Goal: Information Seeking & Learning: Learn about a topic

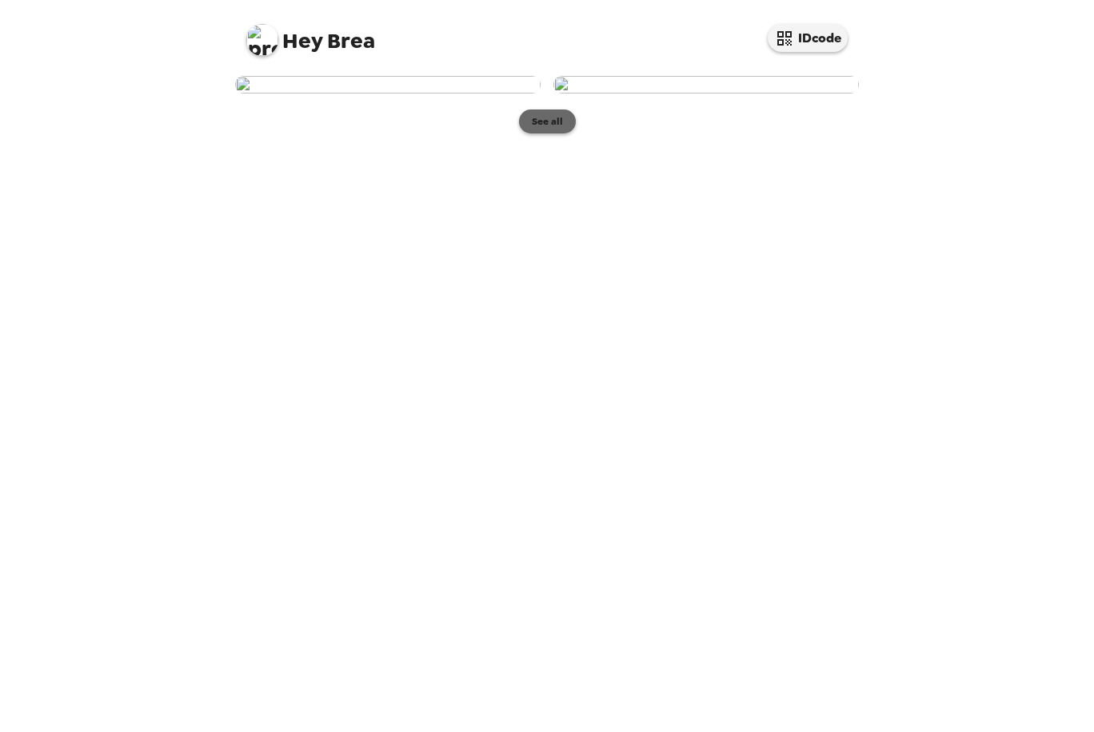
click at [556, 134] on button "See all" at bounding box center [547, 122] width 57 height 24
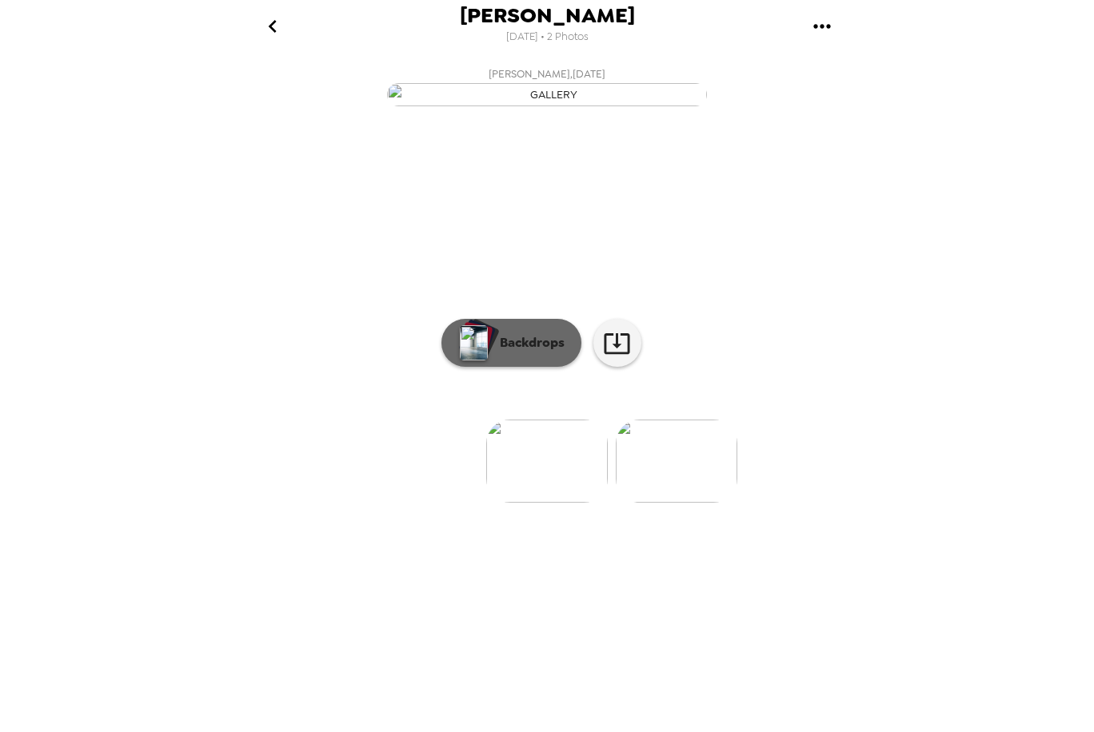
click at [520, 353] on p "Backdrops" at bounding box center [528, 342] width 73 height 19
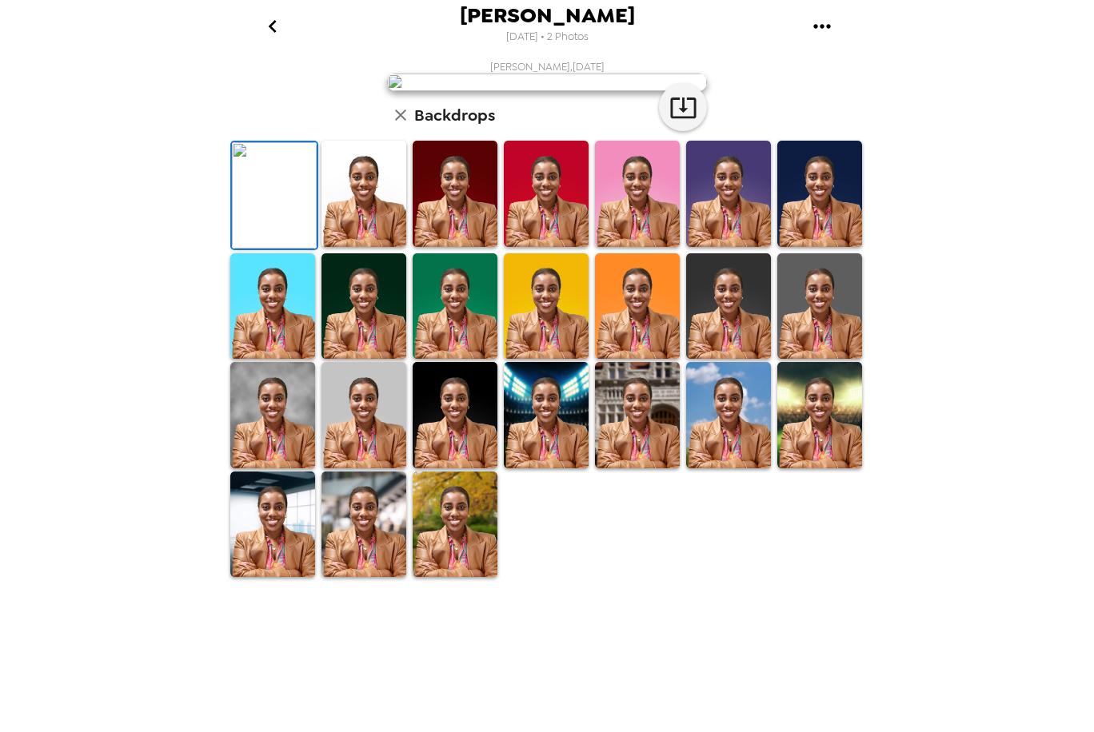
click at [625, 247] on img at bounding box center [637, 194] width 85 height 106
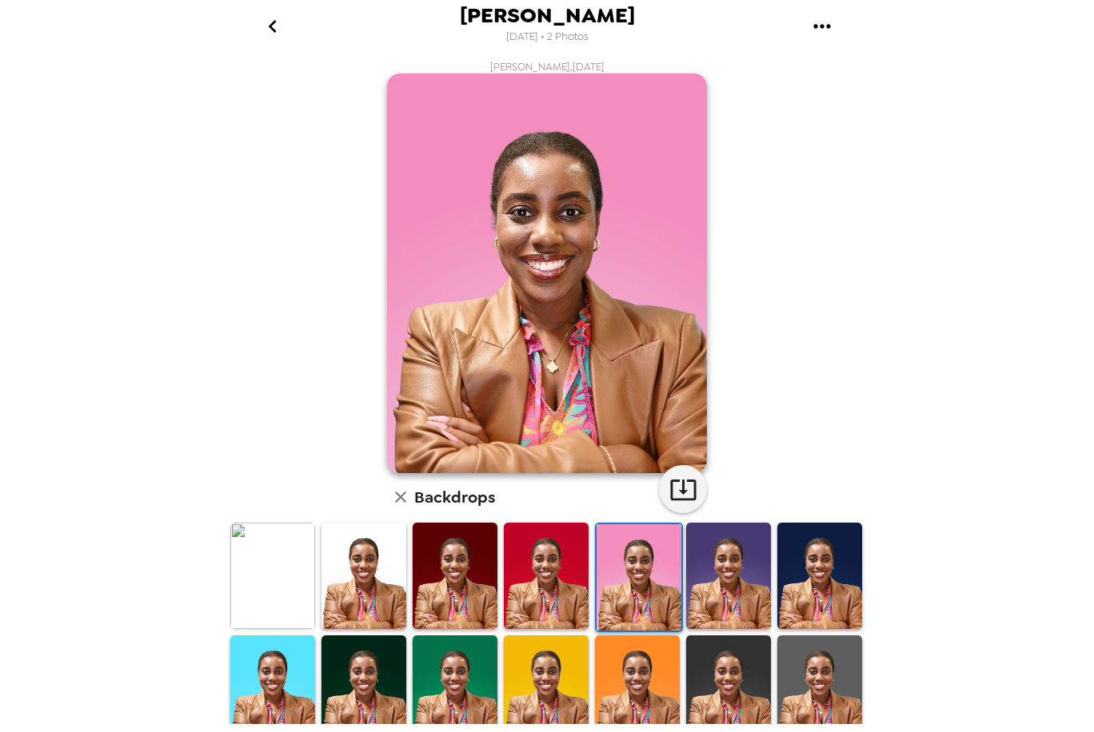
click at [444, 584] on img at bounding box center [454, 576] width 85 height 106
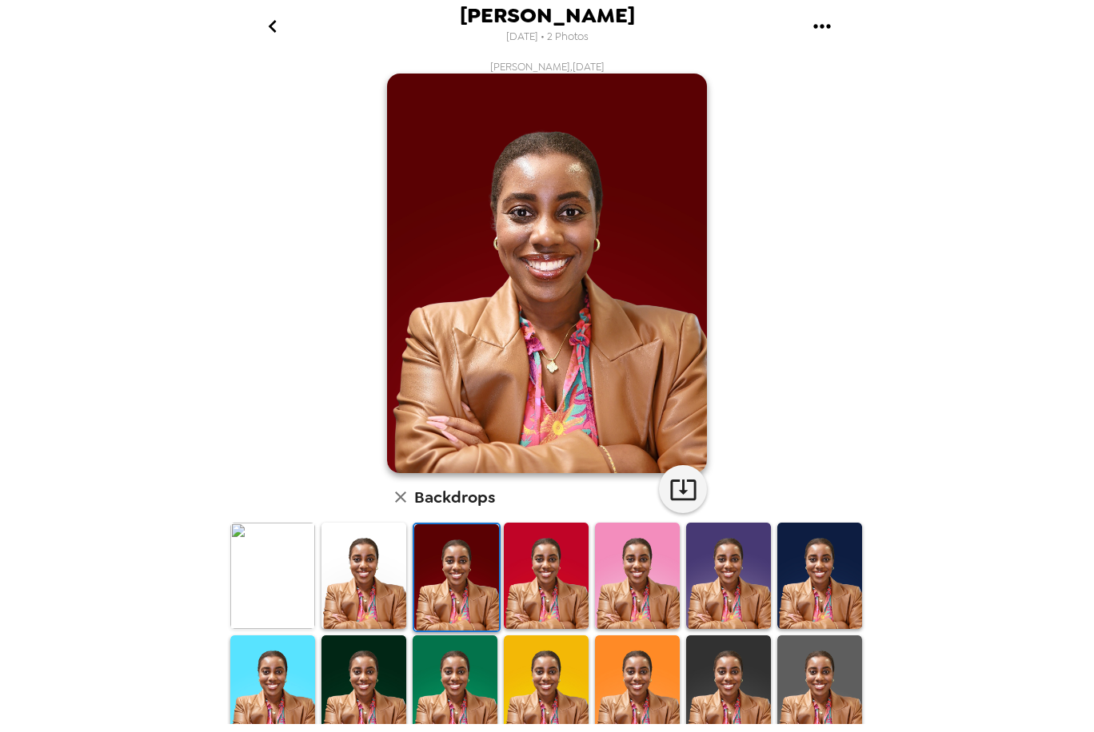
click at [384, 564] on img at bounding box center [363, 576] width 85 height 106
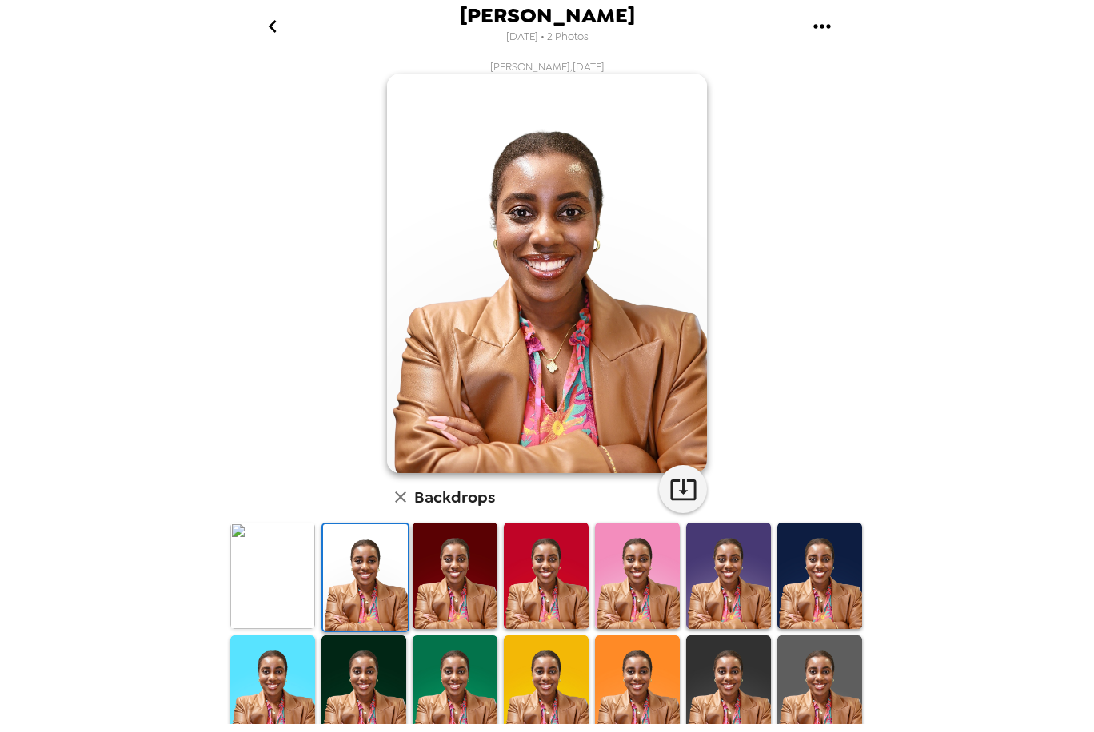
click at [374, 670] on img at bounding box center [363, 689] width 85 height 106
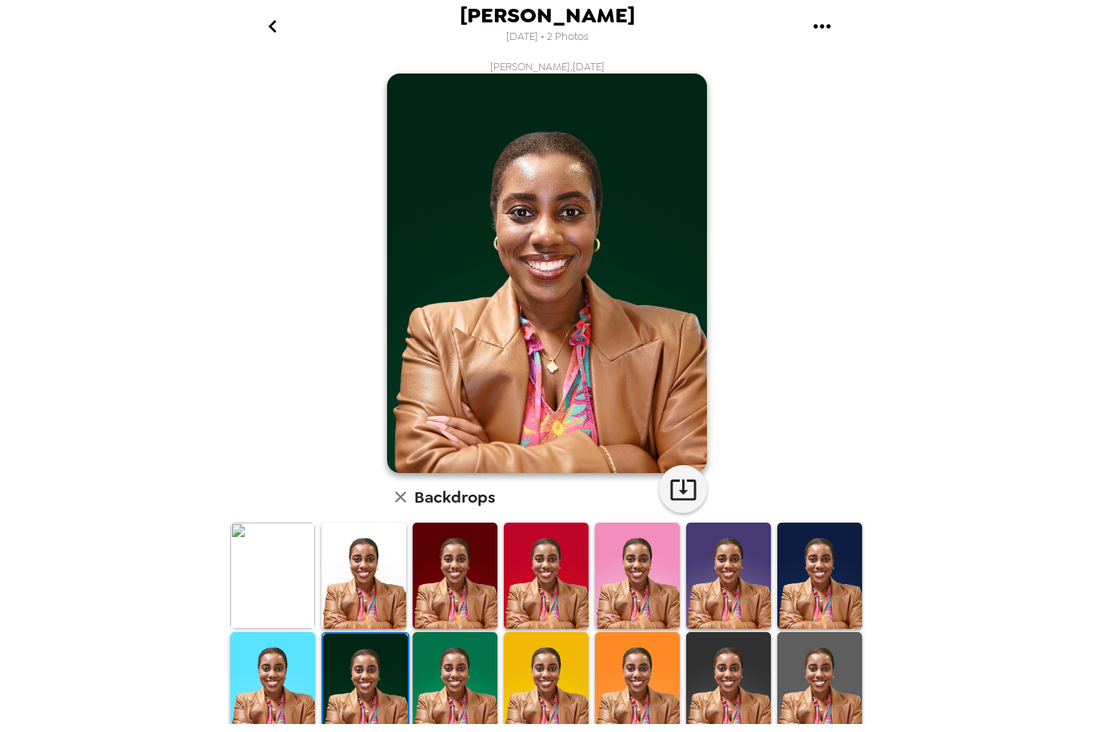
click at [490, 671] on img at bounding box center [454, 685] width 85 height 106
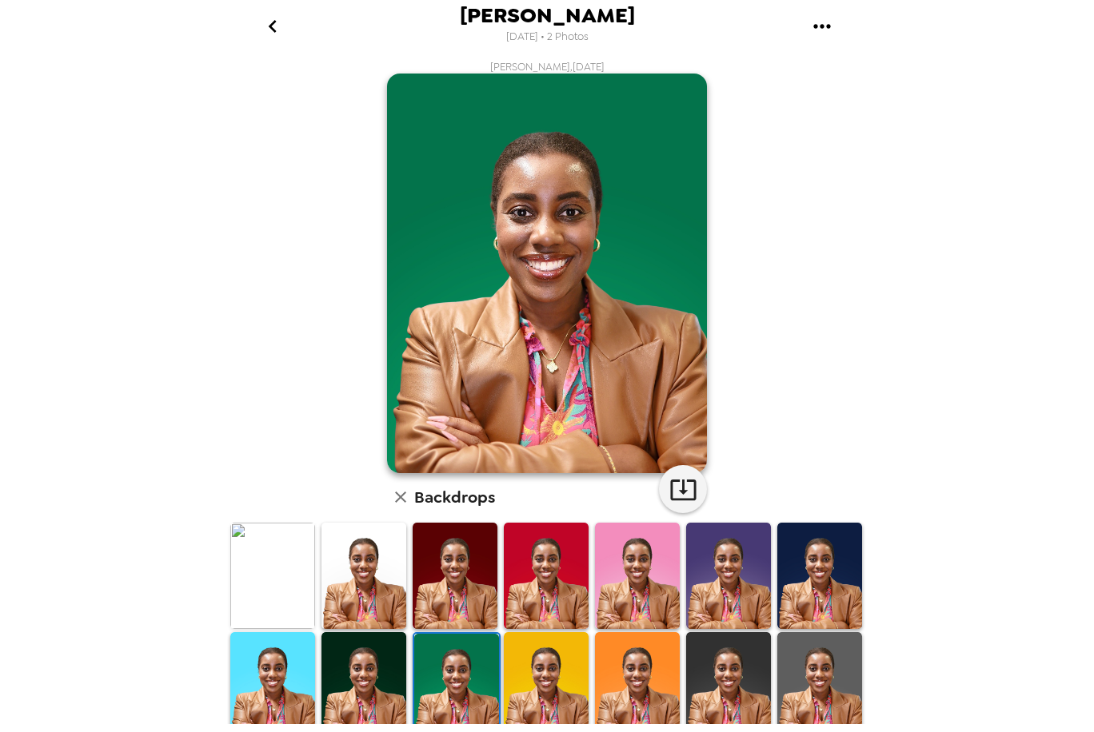
click at [276, 576] on img at bounding box center [272, 576] width 85 height 106
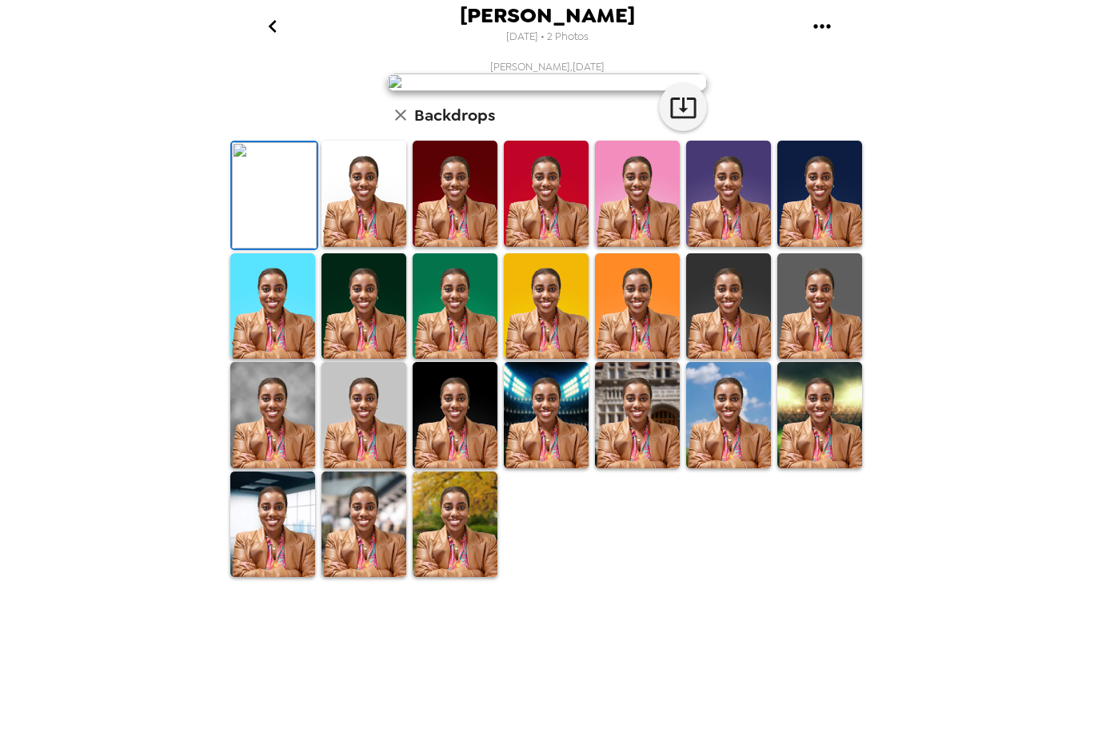
click at [762, 361] on div at bounding box center [728, 307] width 91 height 110
click at [500, 470] on div at bounding box center [545, 416] width 91 height 110
click at [544, 468] on img at bounding box center [546, 415] width 85 height 106
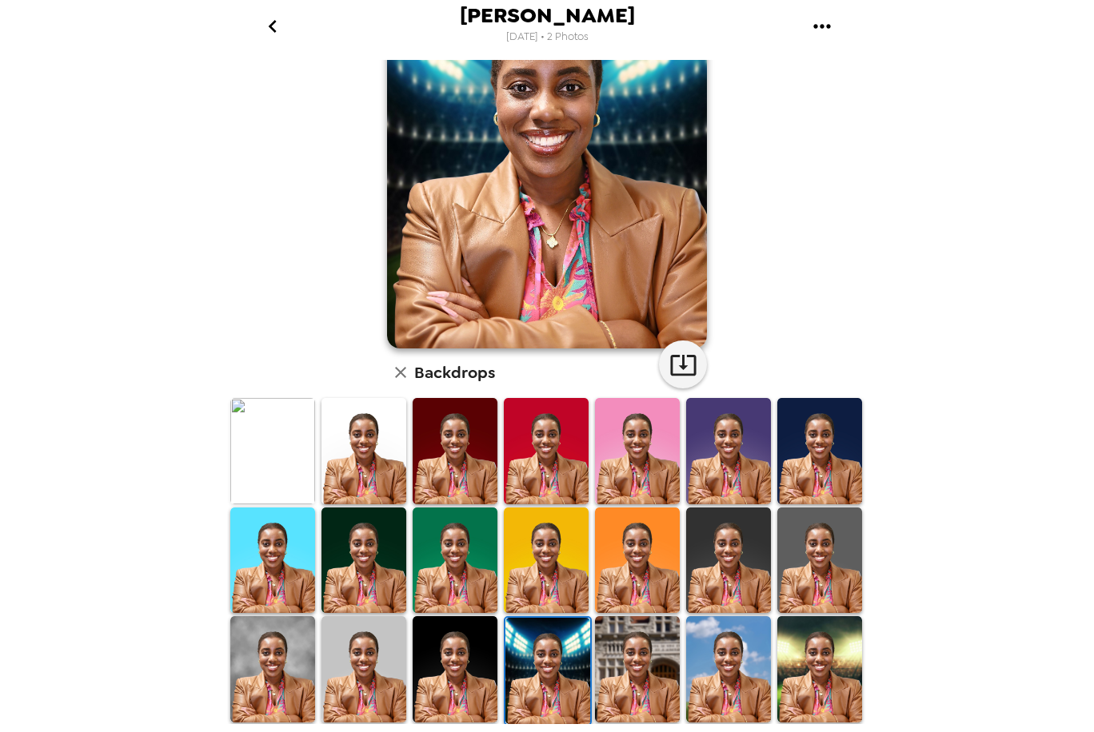
scroll to position [134, 0]
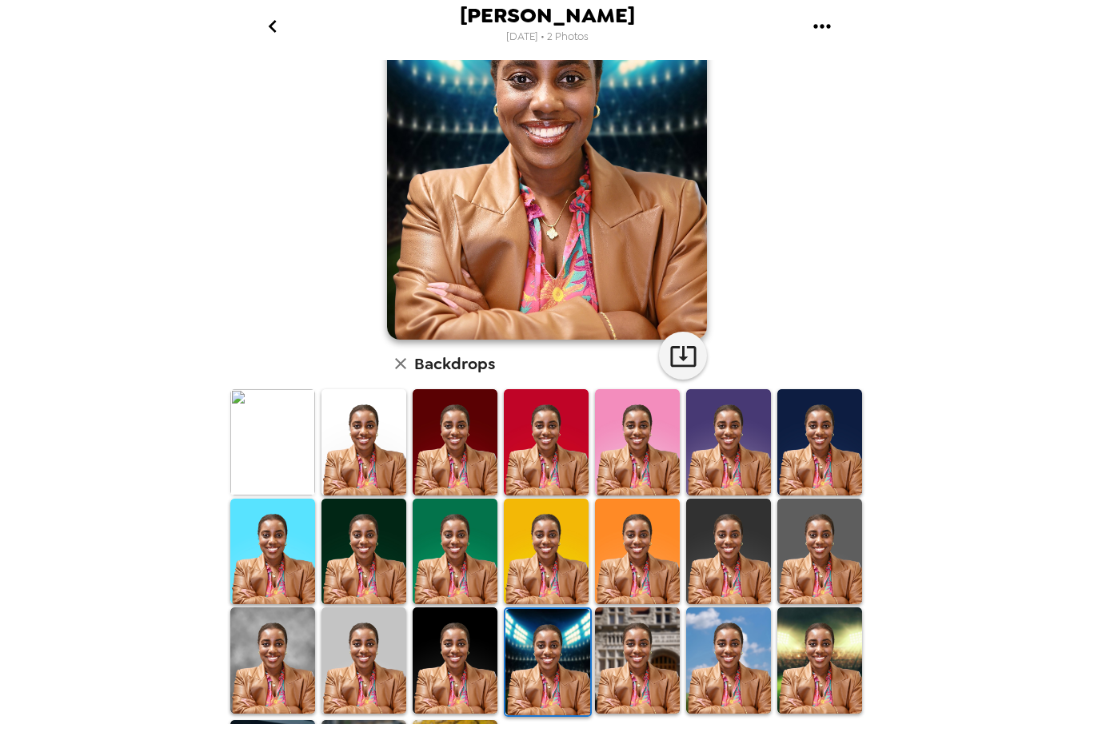
click at [703, 656] on img at bounding box center [728, 661] width 85 height 106
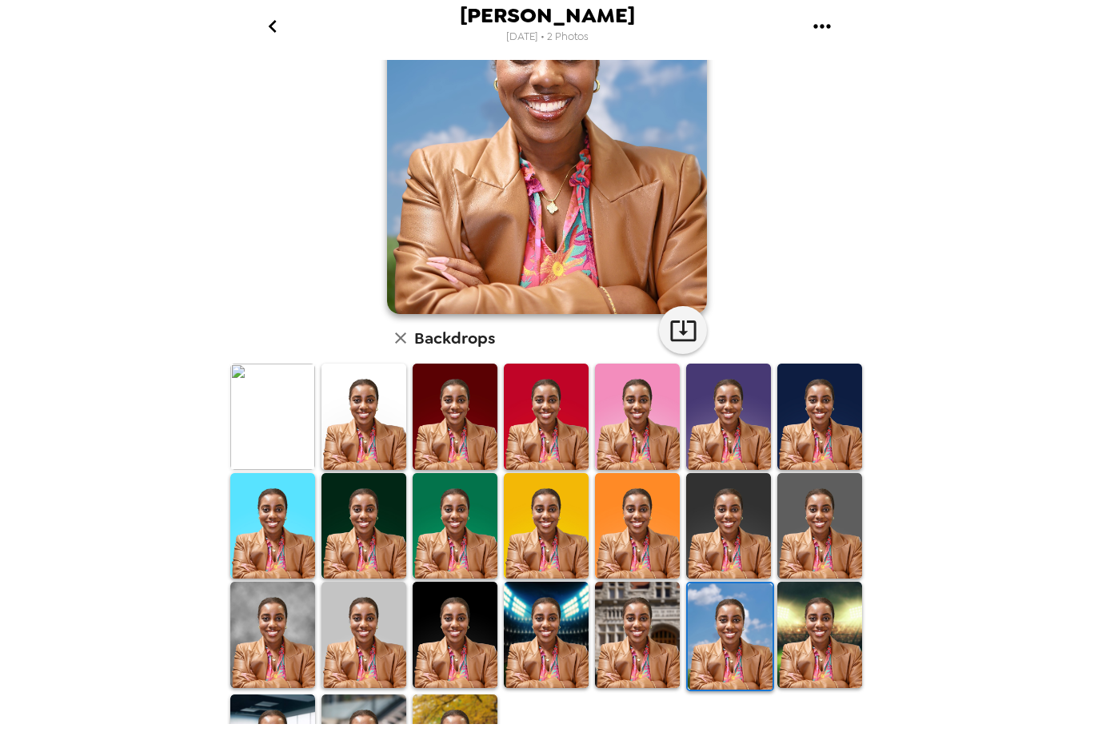
scroll to position [186, 0]
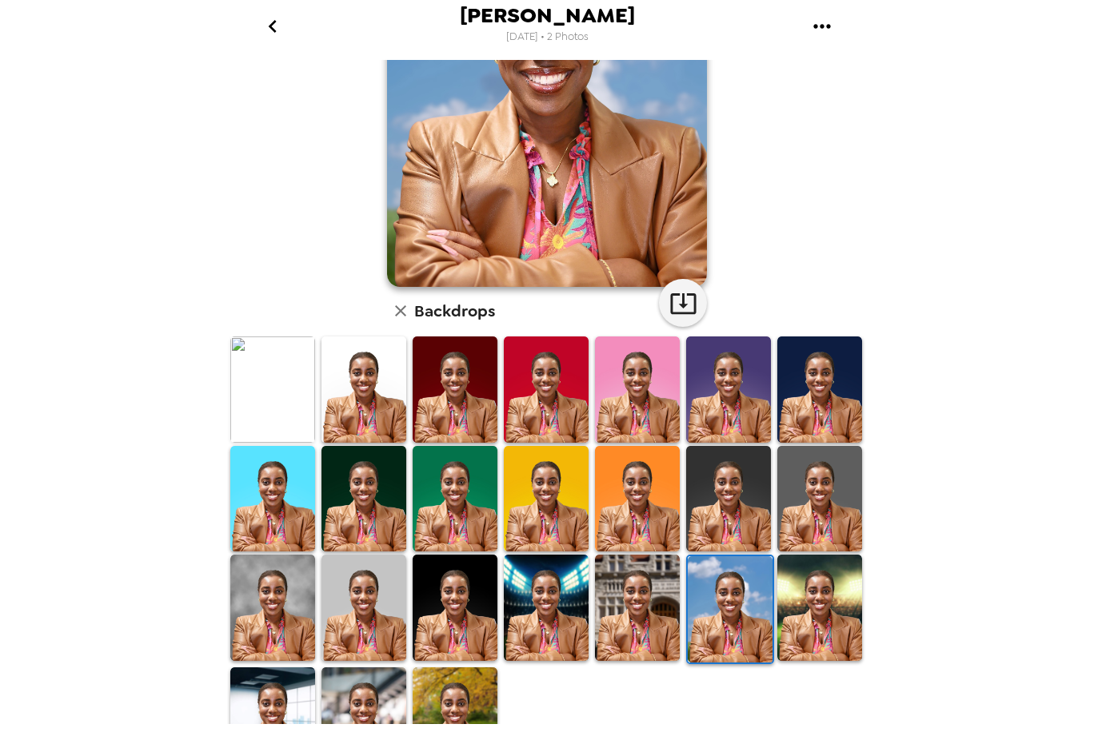
click at [811, 628] on img at bounding box center [819, 608] width 85 height 106
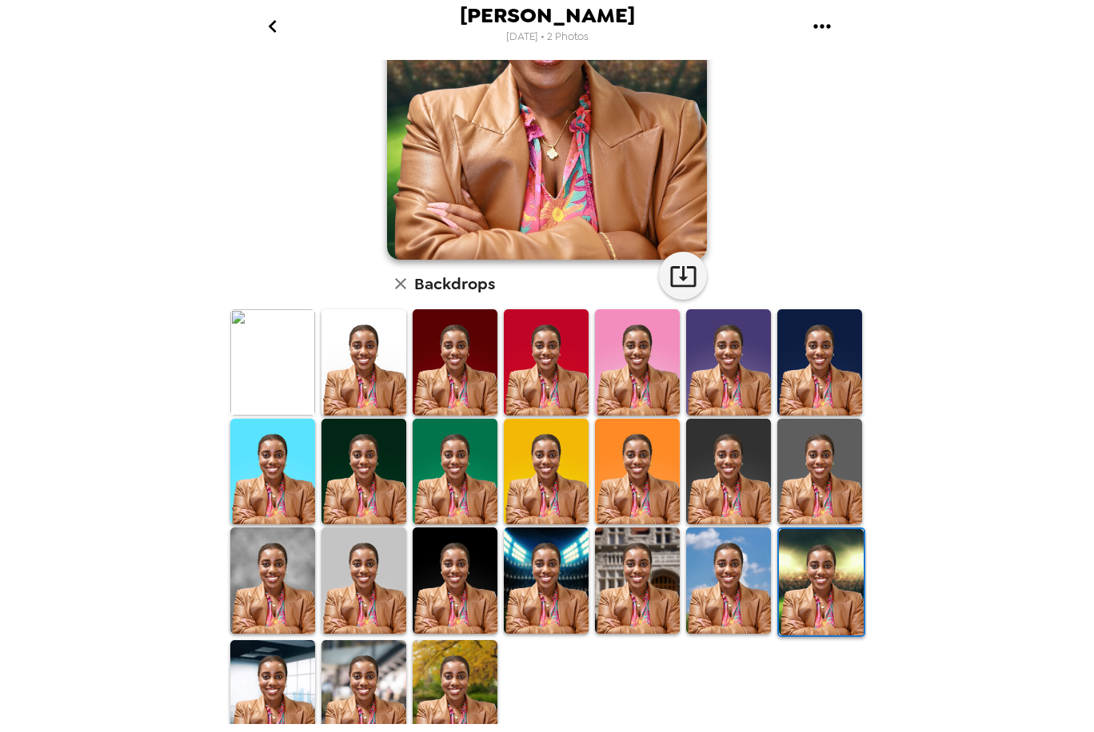
scroll to position [228, 0]
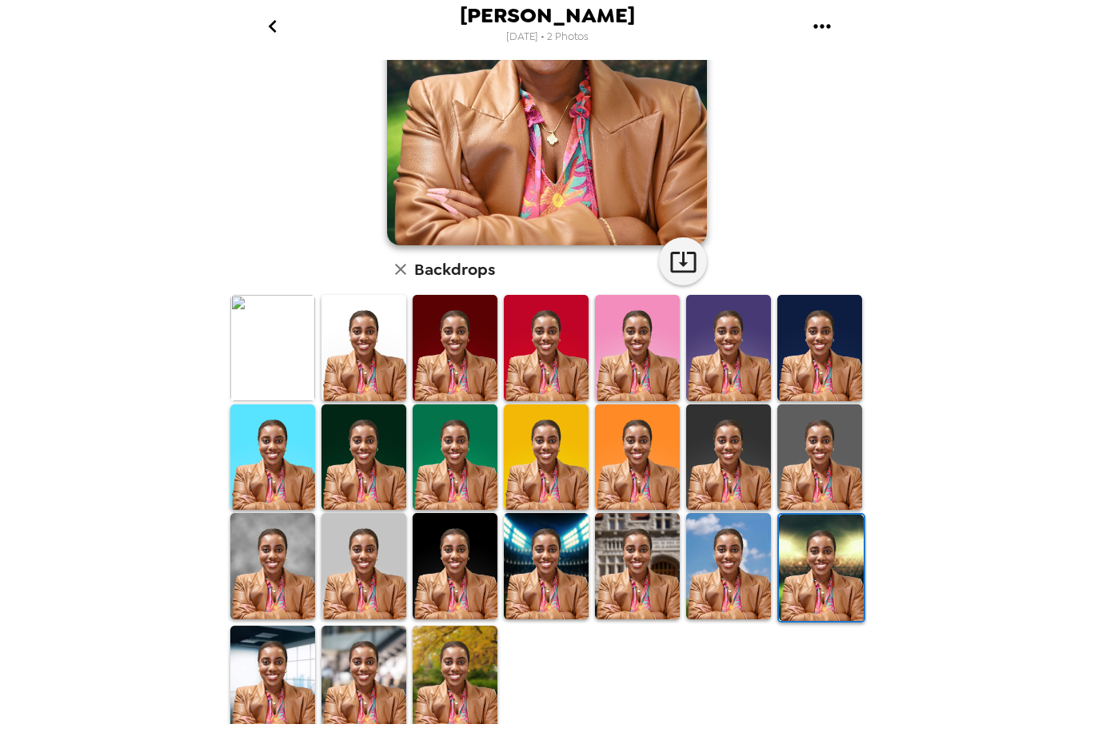
click at [449, 644] on img at bounding box center [454, 679] width 85 height 106
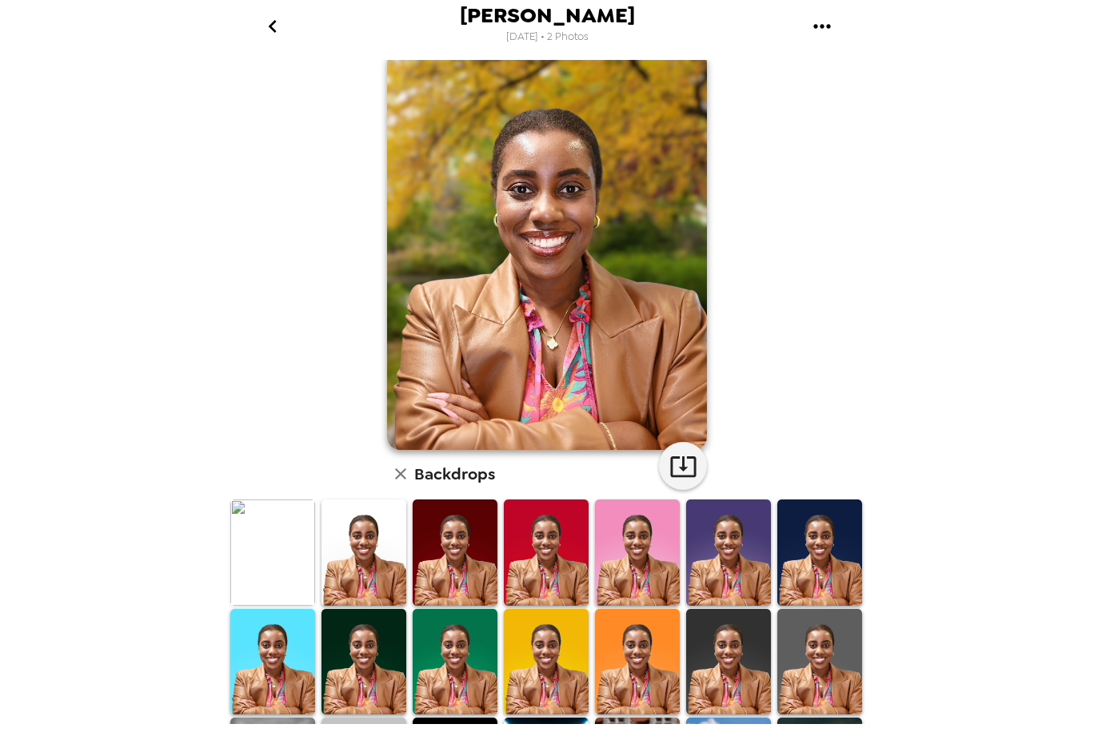
scroll to position [11, 0]
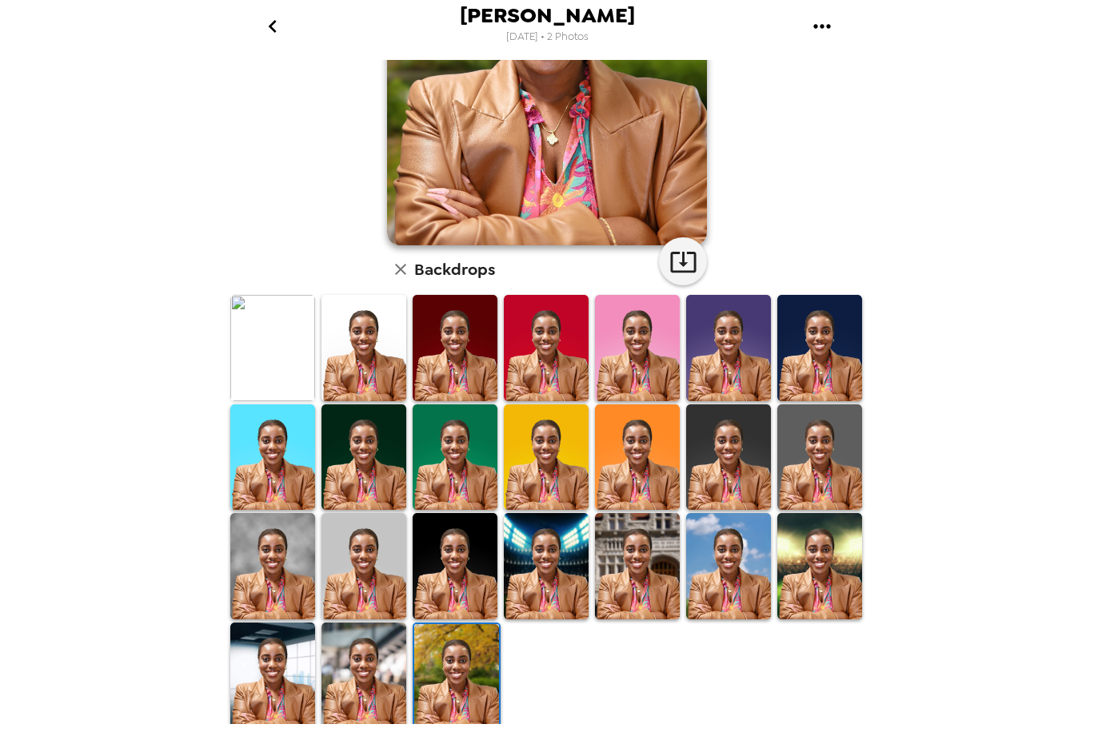
click at [357, 660] on img at bounding box center [363, 676] width 85 height 106
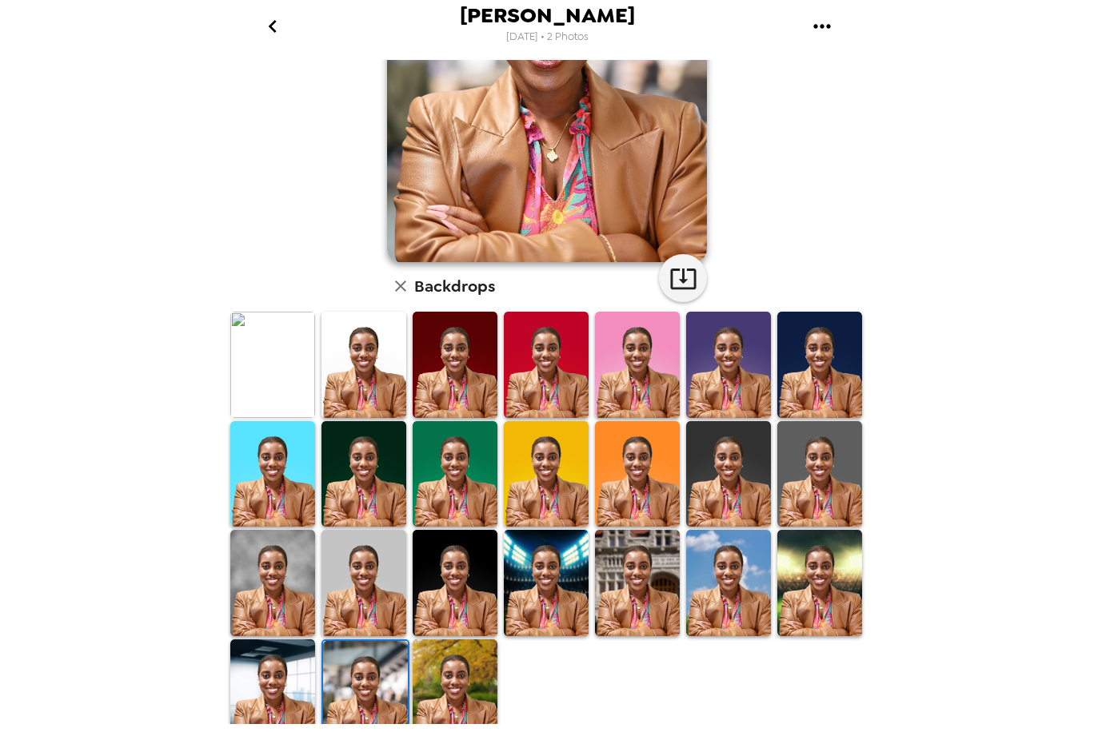
scroll to position [213, 0]
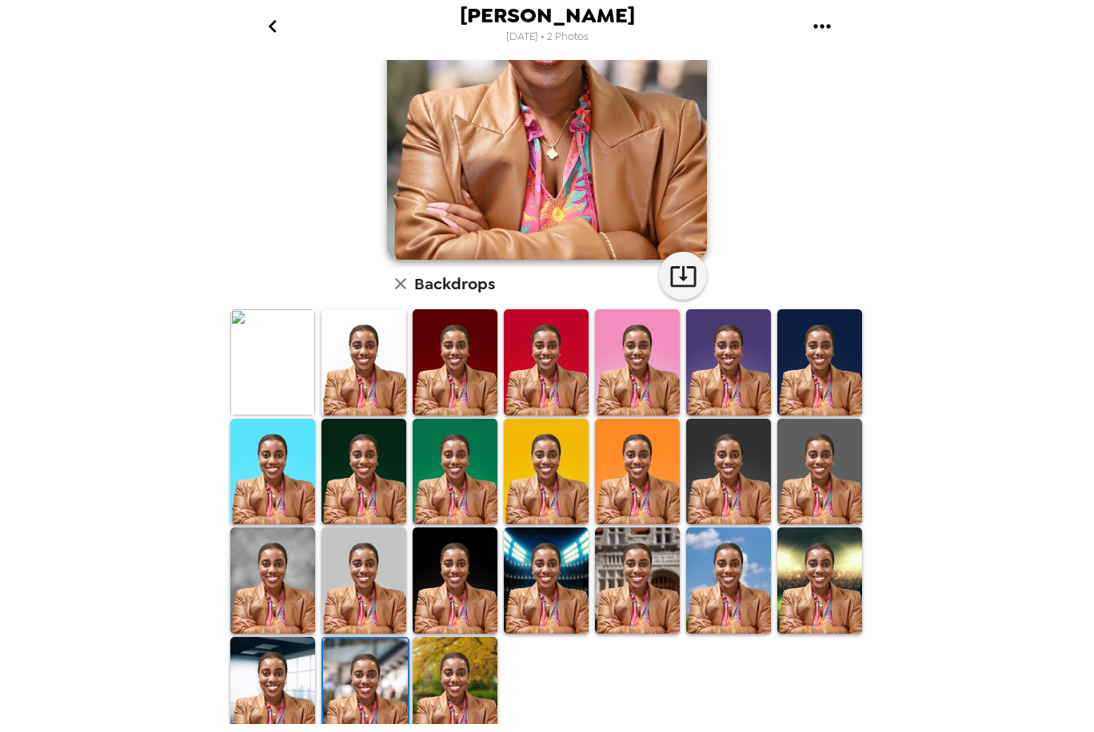
click at [274, 663] on img at bounding box center [272, 690] width 85 height 106
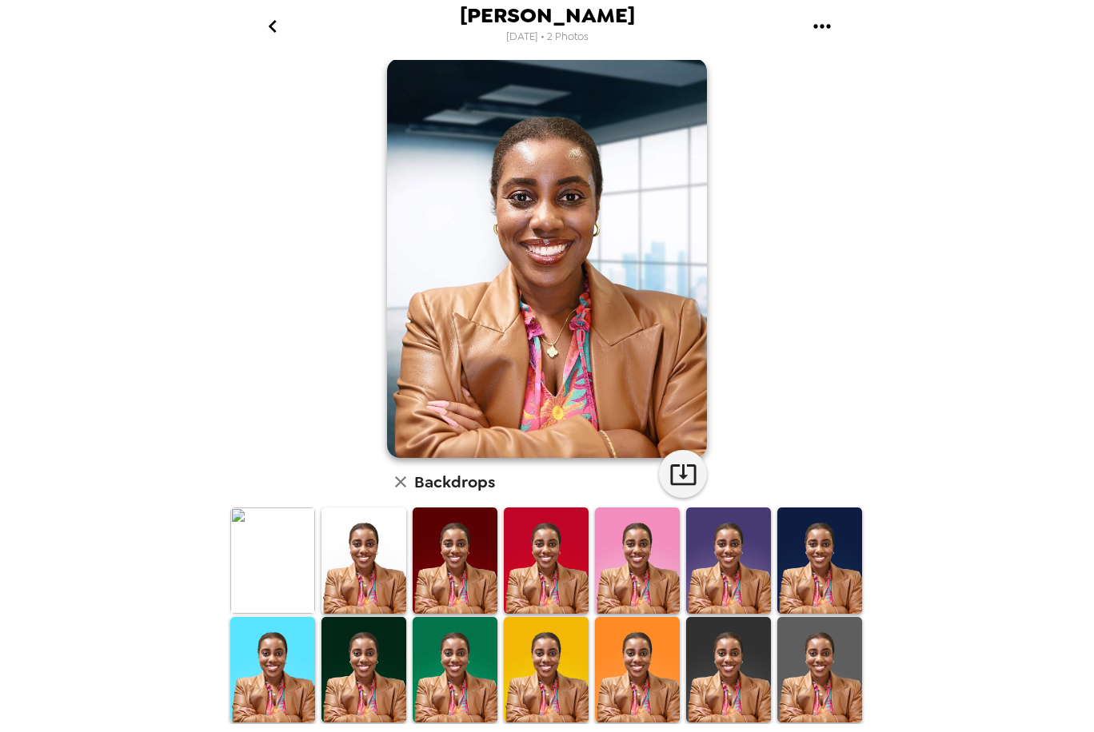
scroll to position [0, 0]
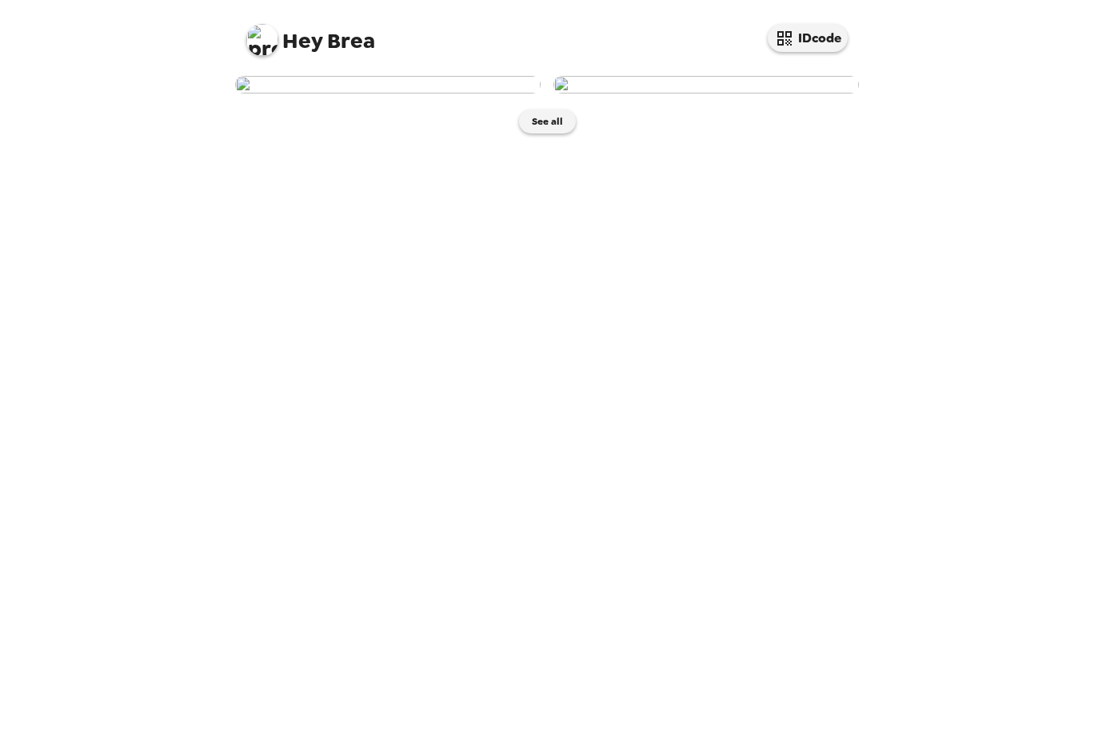
click at [702, 94] on img at bounding box center [705, 85] width 305 height 18
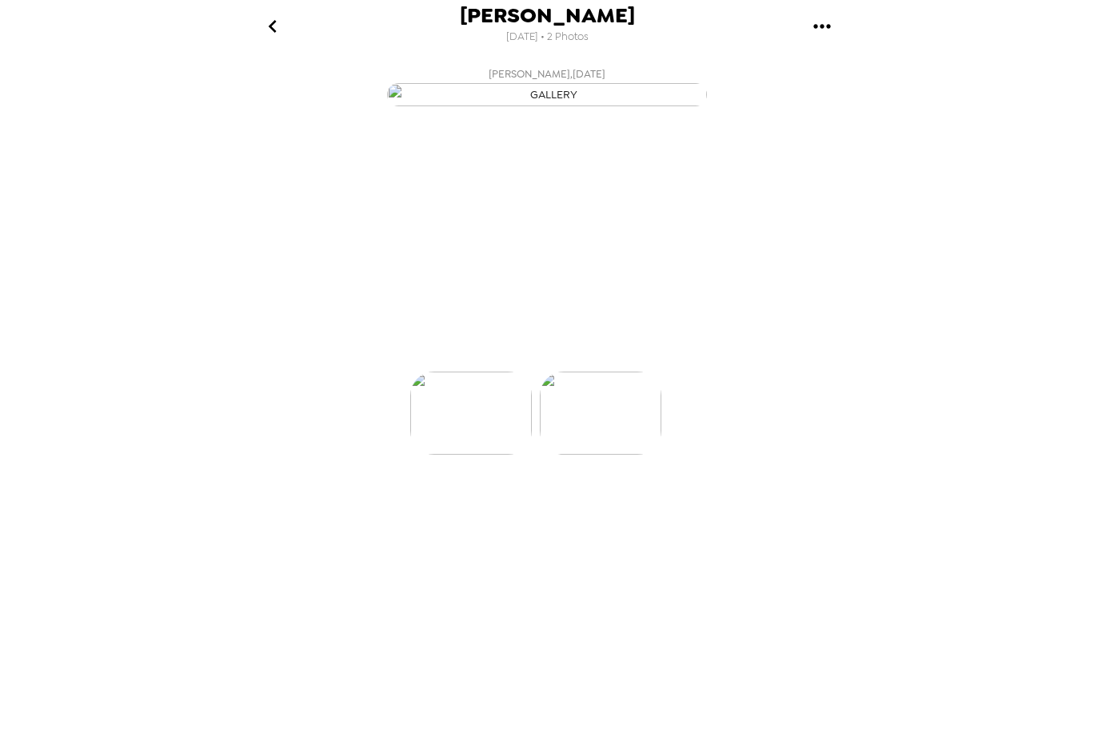
scroll to position [0, 128]
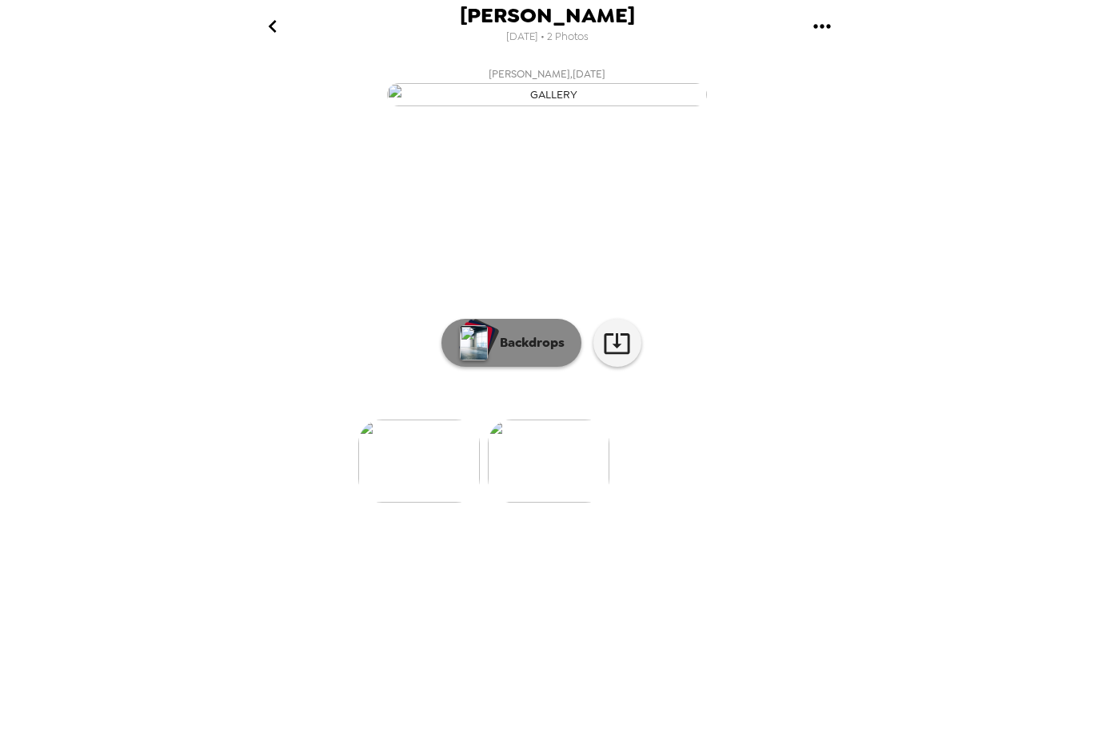
click at [532, 353] on p "Backdrops" at bounding box center [528, 342] width 73 height 19
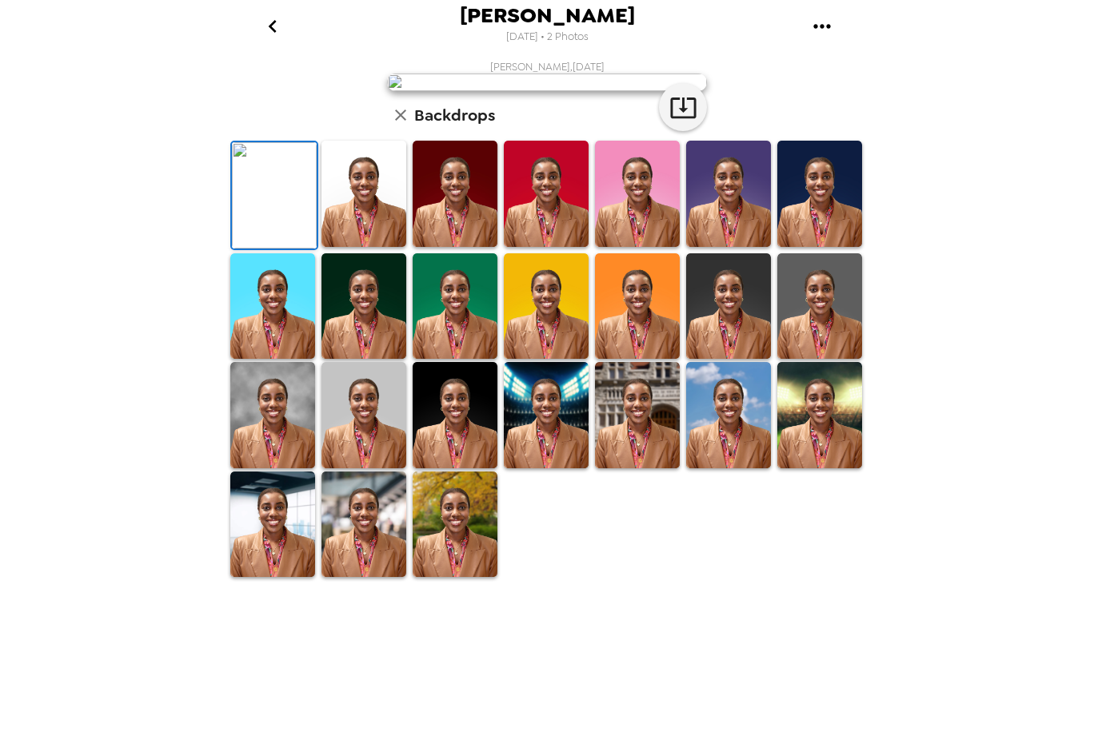
click at [600, 247] on img at bounding box center [637, 194] width 85 height 106
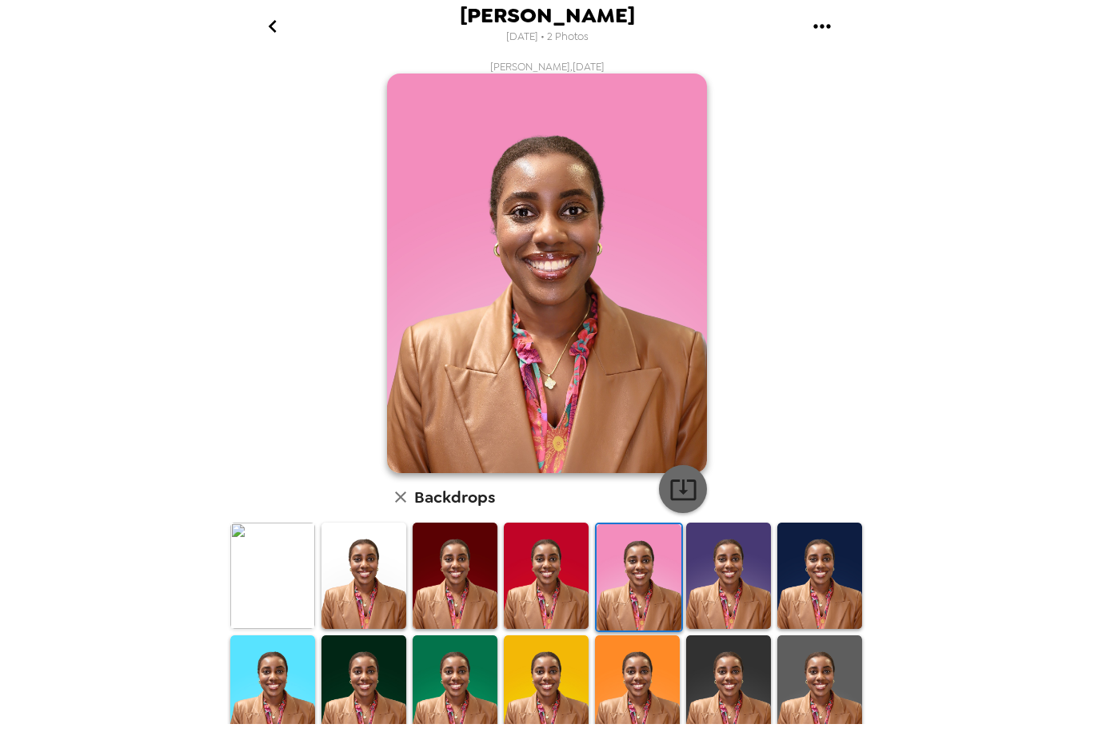
click at [685, 493] on icon "button" at bounding box center [683, 490] width 28 height 28
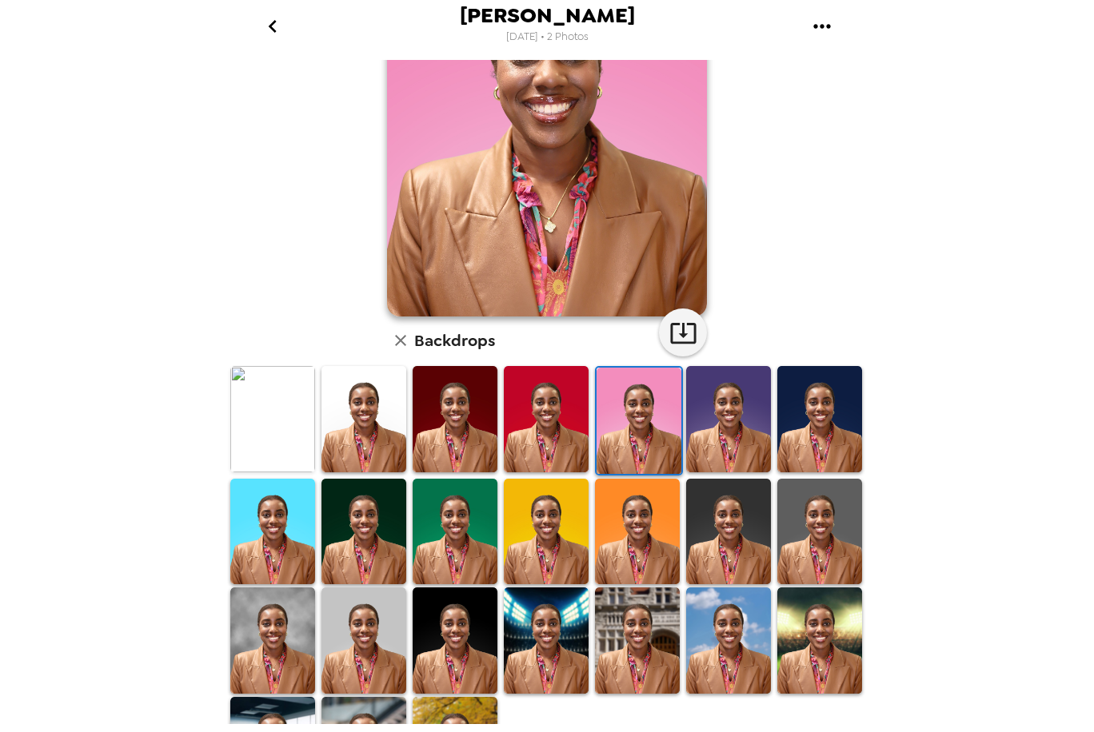
scroll to position [160, 0]
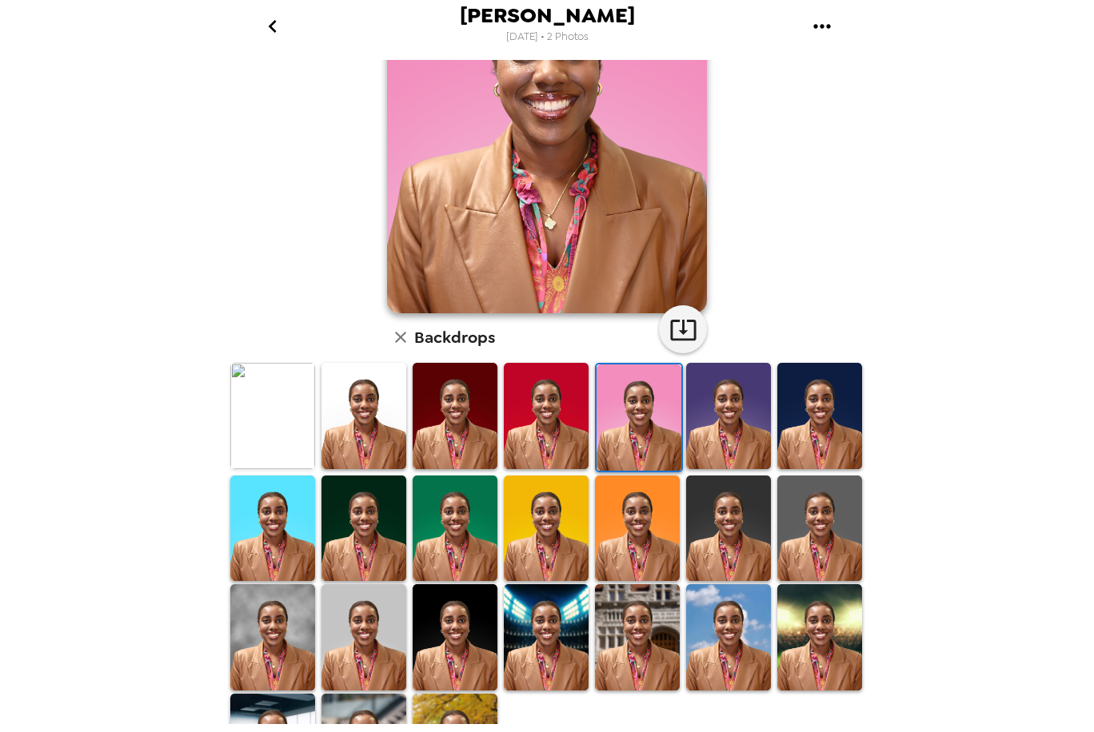
drag, startPoint x: 370, startPoint y: 639, endPoint x: 26, endPoint y: 344, distance: 453.6
click at [370, 639] on img at bounding box center [363, 637] width 85 height 106
click at [277, 640] on img at bounding box center [272, 637] width 85 height 106
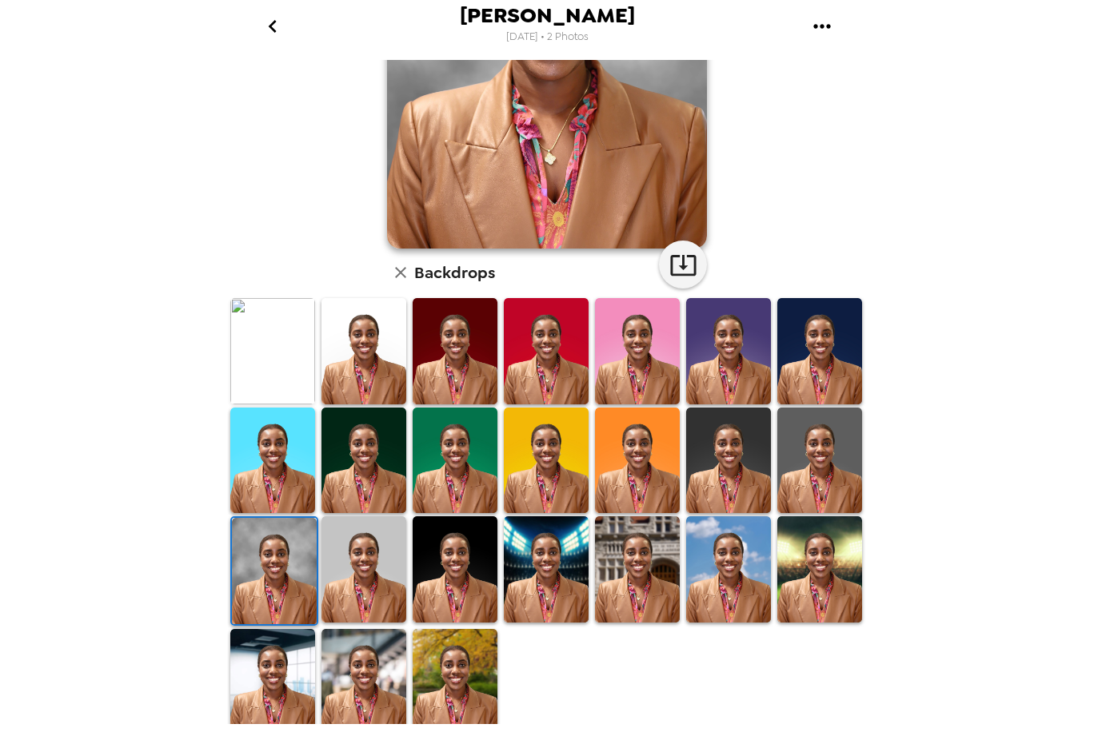
scroll to position [228, 0]
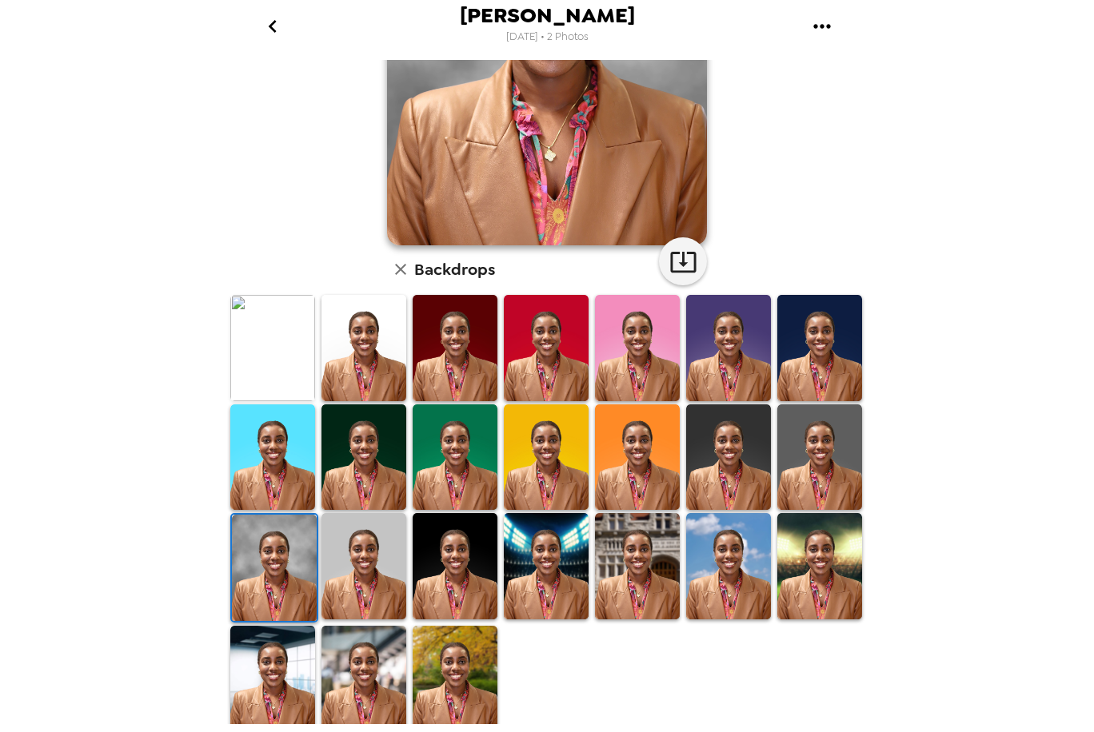
click at [364, 685] on img at bounding box center [363, 679] width 85 height 106
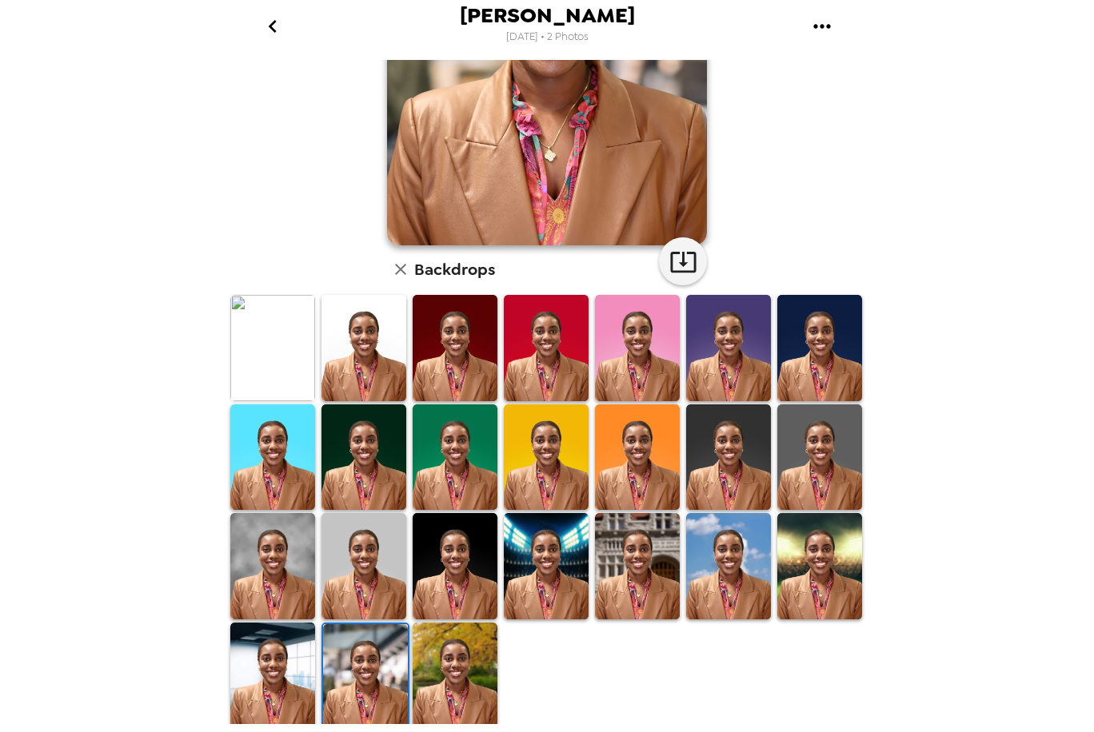
click at [285, 691] on img at bounding box center [272, 676] width 85 height 106
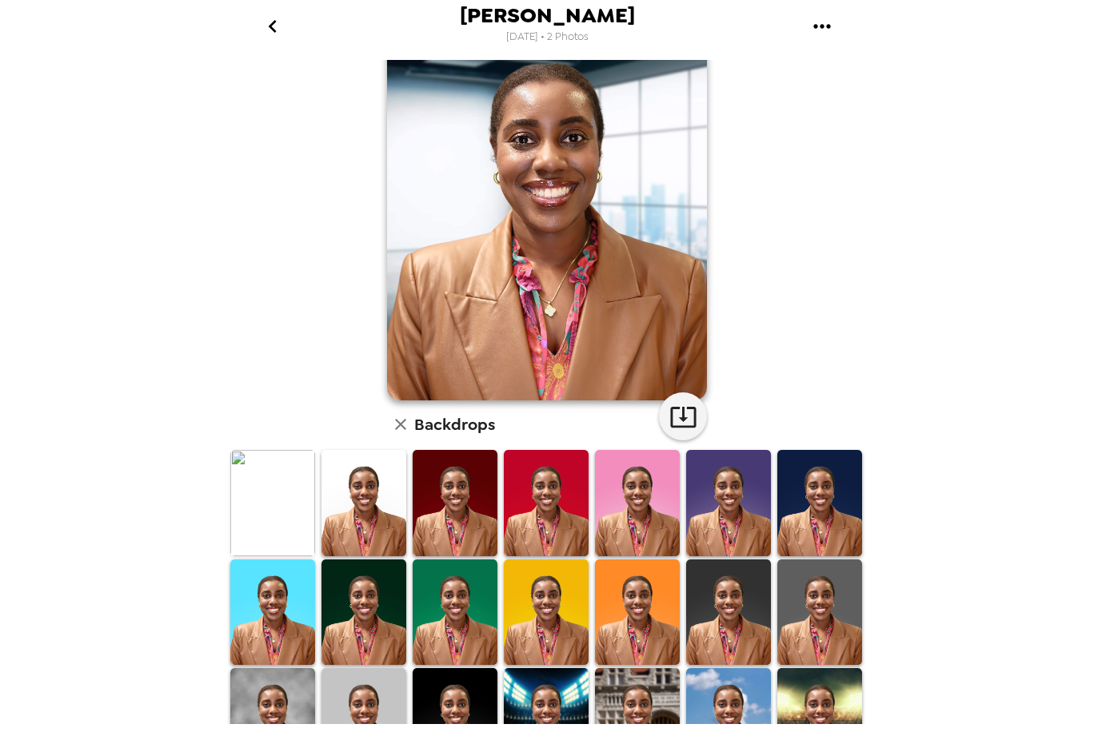
scroll to position [68, 0]
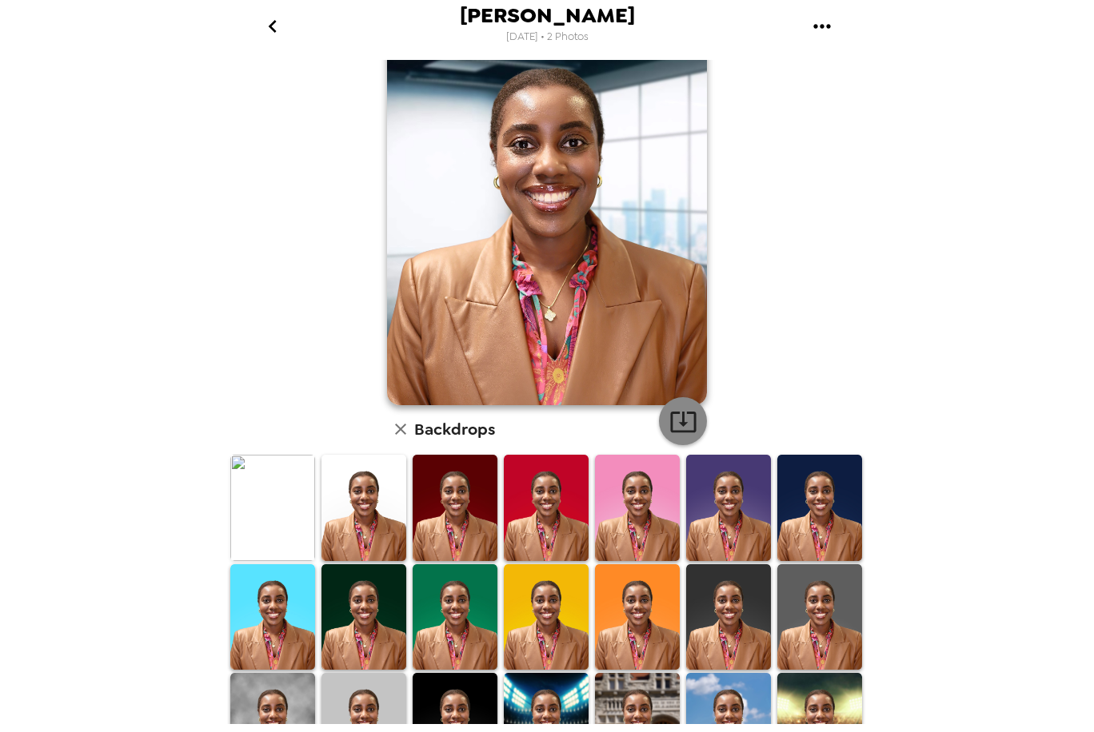
click at [699, 417] on button "button" at bounding box center [683, 421] width 48 height 48
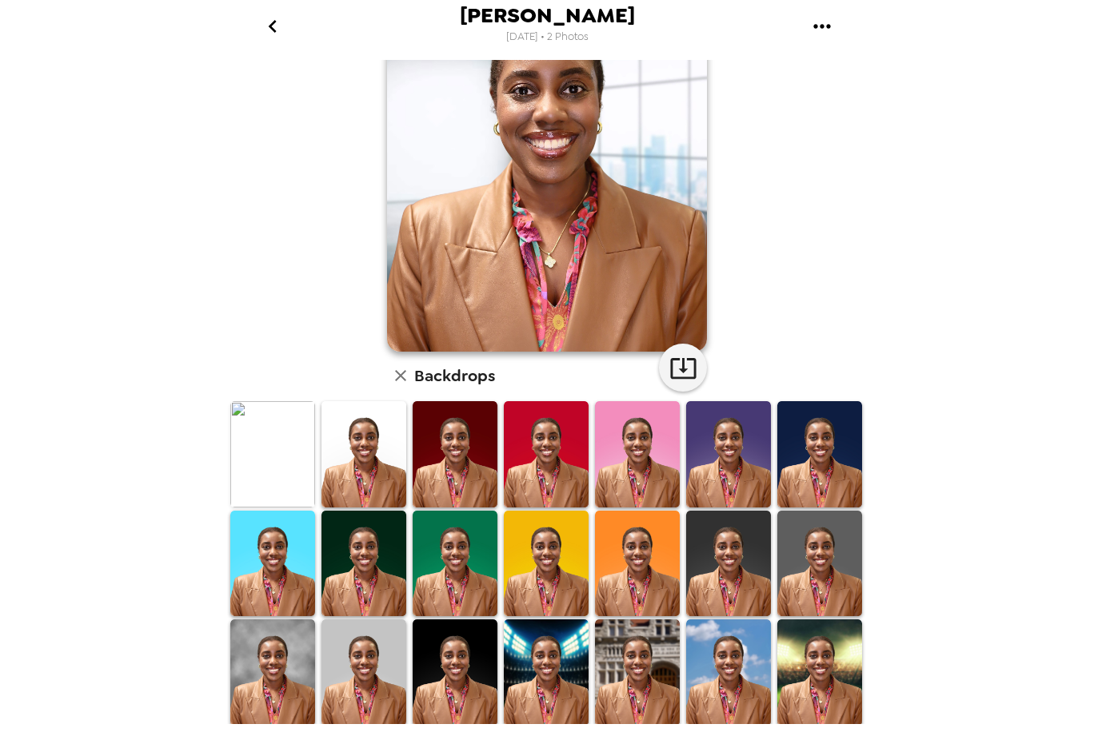
scroll to position [174, 0]
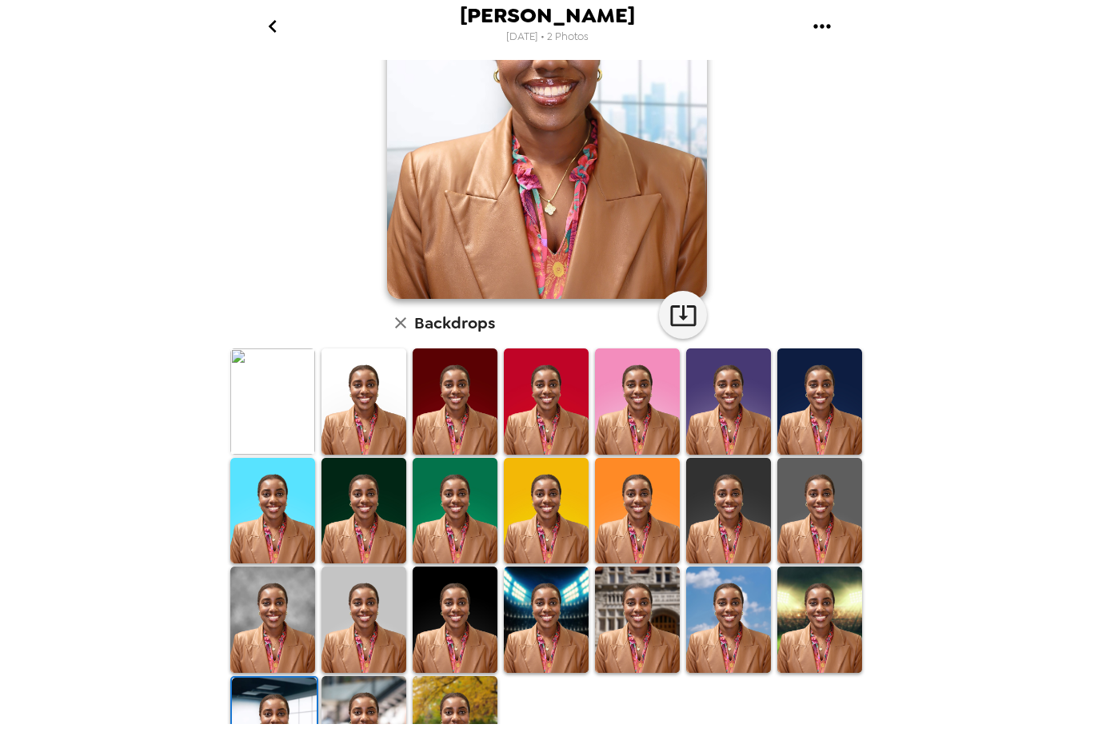
click at [533, 514] on img at bounding box center [546, 511] width 85 height 106
click at [703, 518] on img at bounding box center [728, 511] width 85 height 106
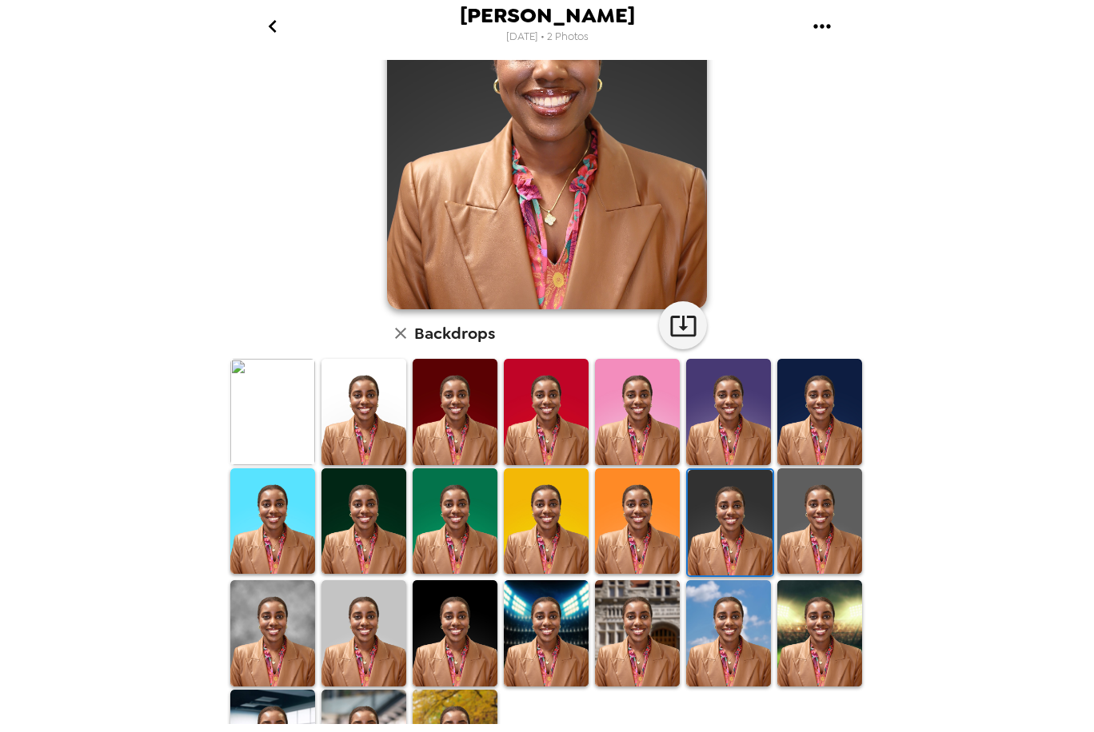
scroll to position [228, 0]
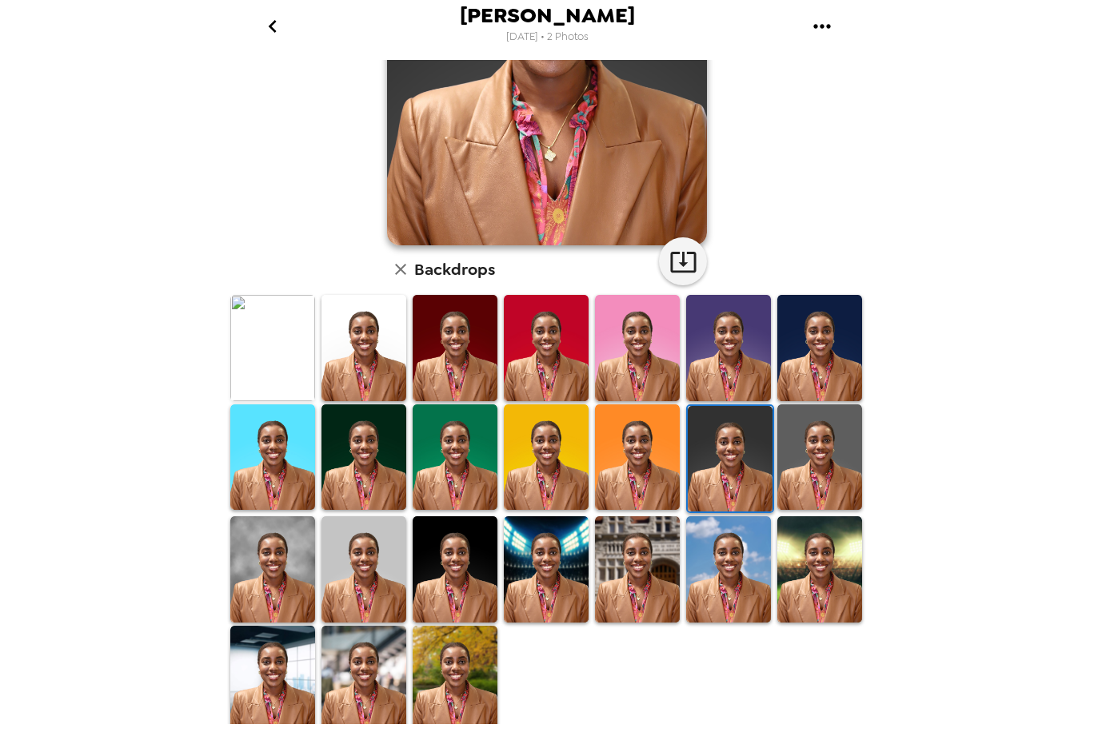
click at [268, 468] on img at bounding box center [272, 458] width 85 height 106
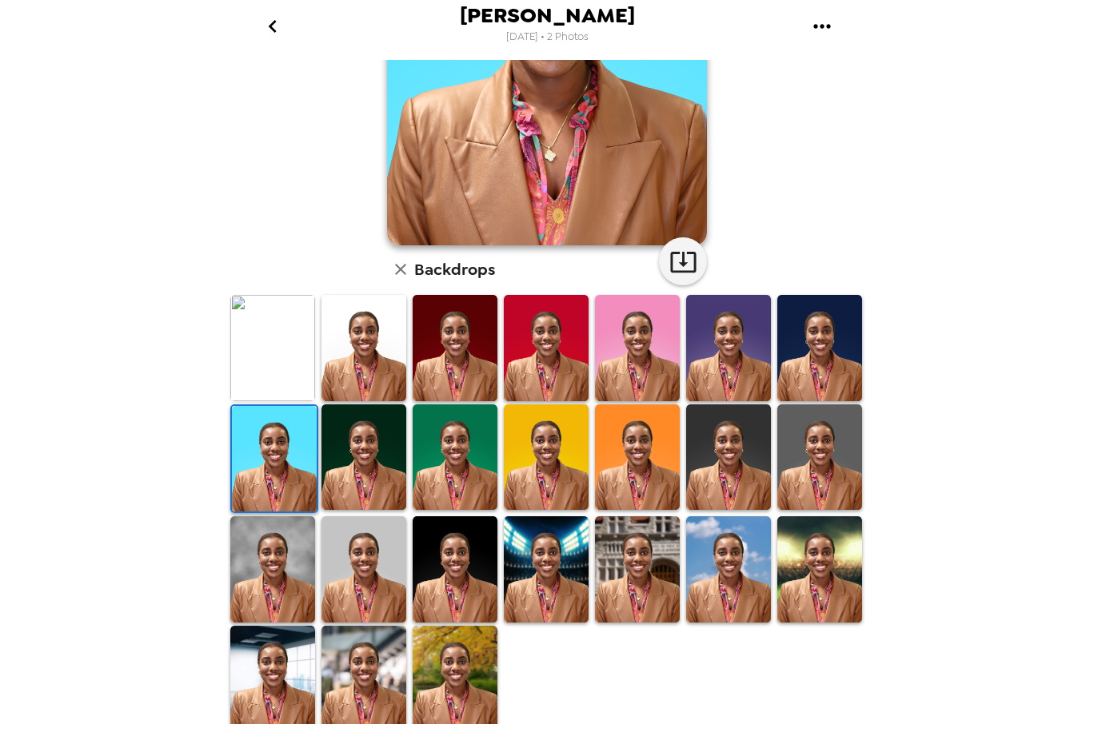
click at [621, 578] on img at bounding box center [637, 569] width 85 height 106
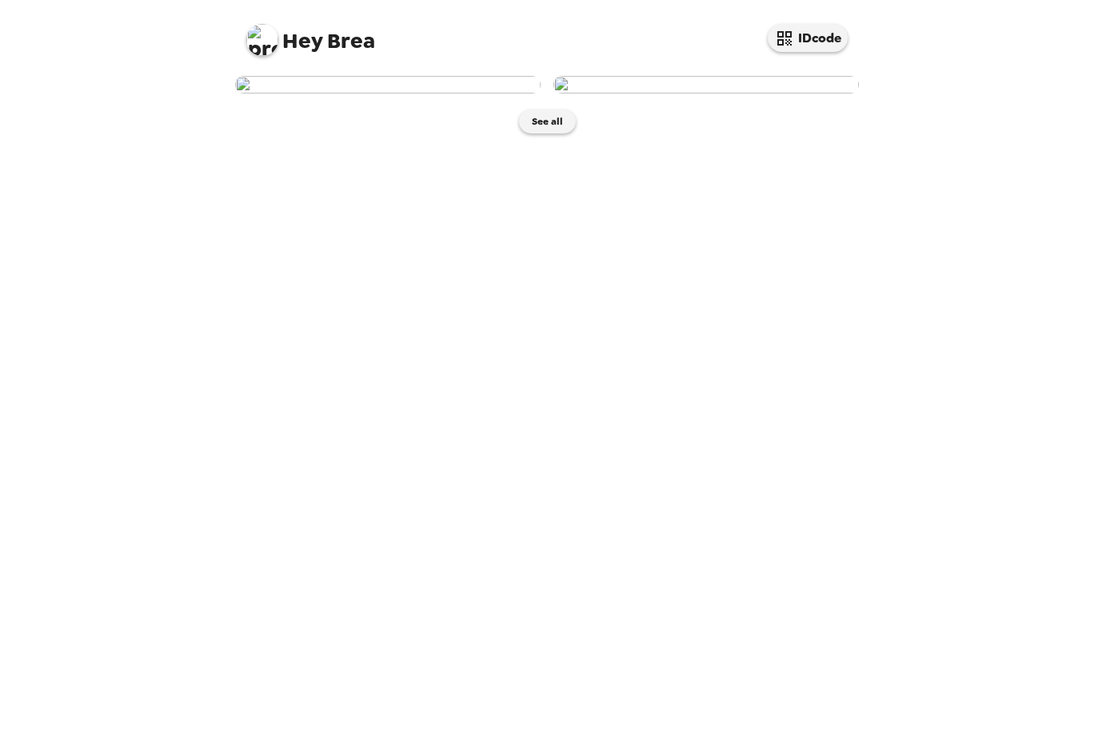
click at [399, 94] on img at bounding box center [387, 85] width 305 height 18
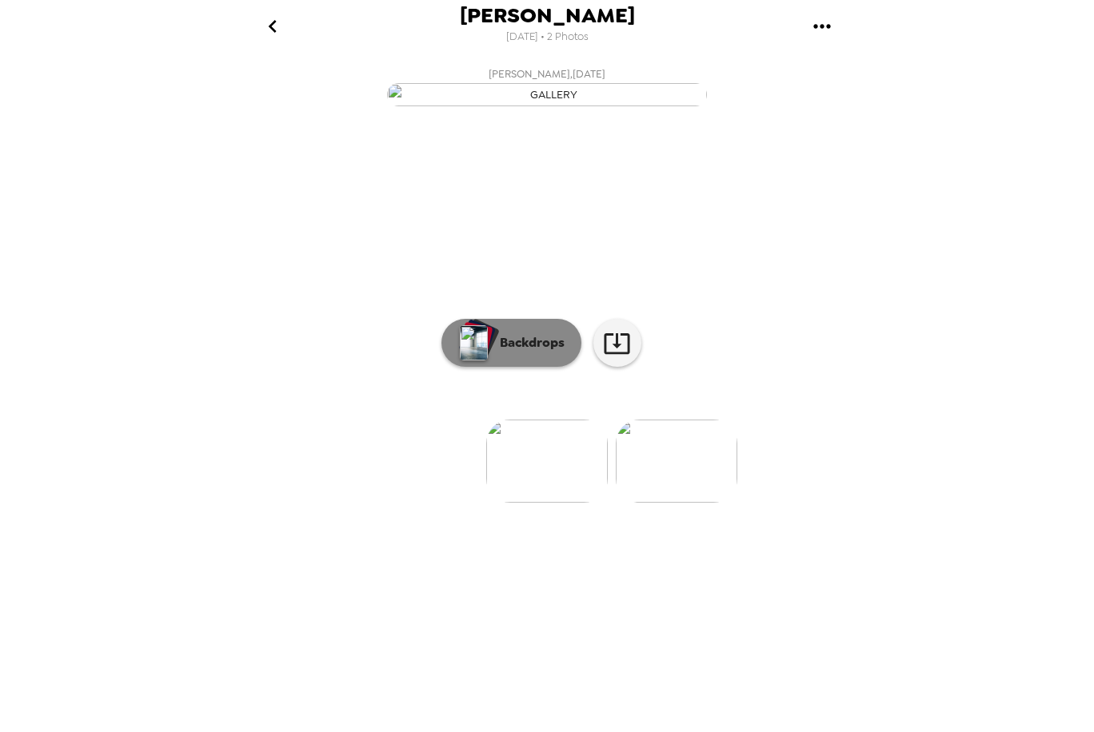
click at [498, 367] on button "Backdrops" at bounding box center [511, 343] width 140 height 48
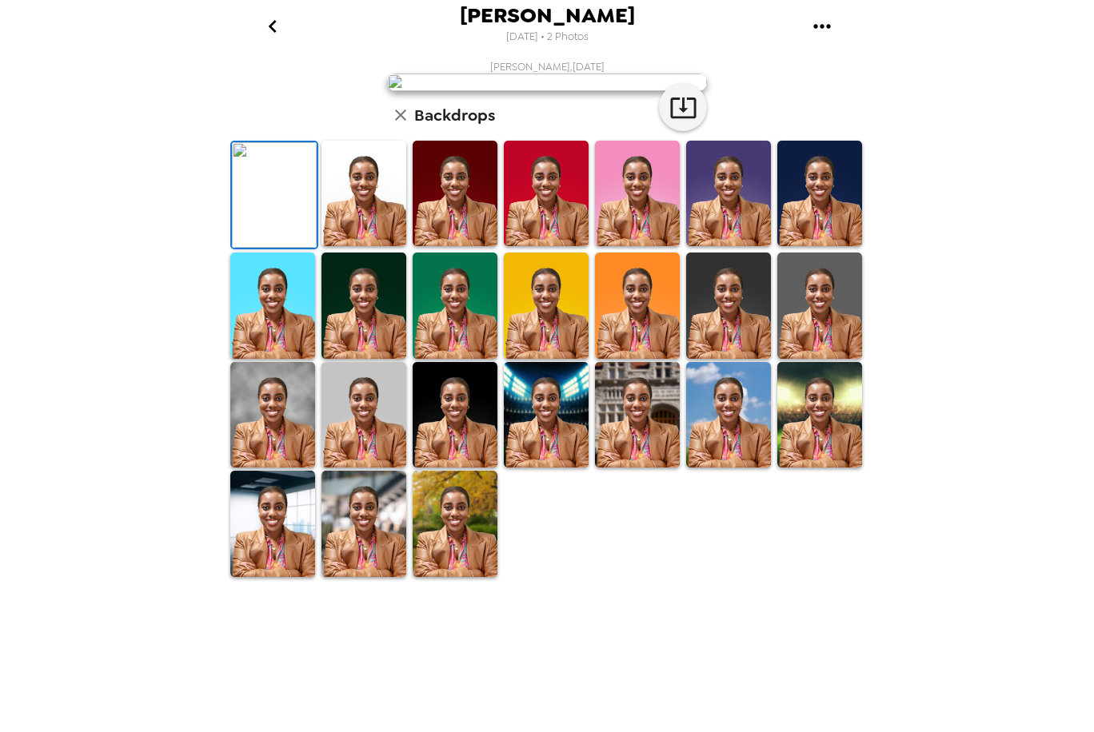
scroll to position [54, 0]
click at [718, 246] on img at bounding box center [728, 194] width 85 height 106
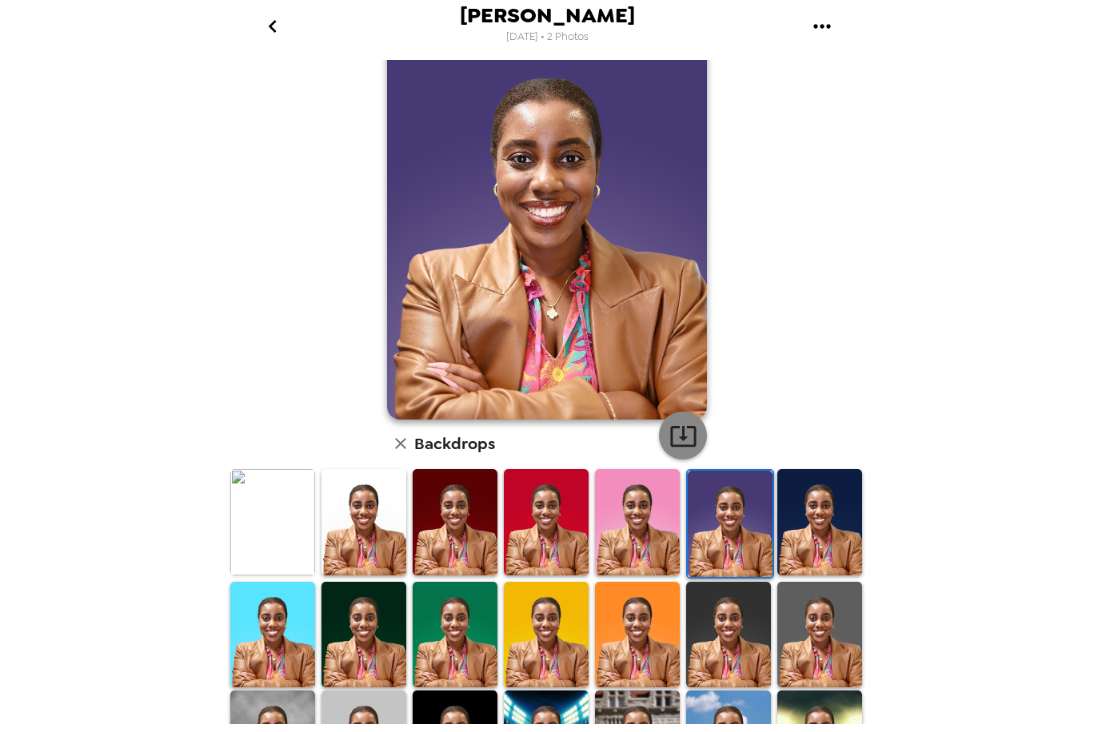
click at [682, 441] on icon "button" at bounding box center [683, 436] width 28 height 28
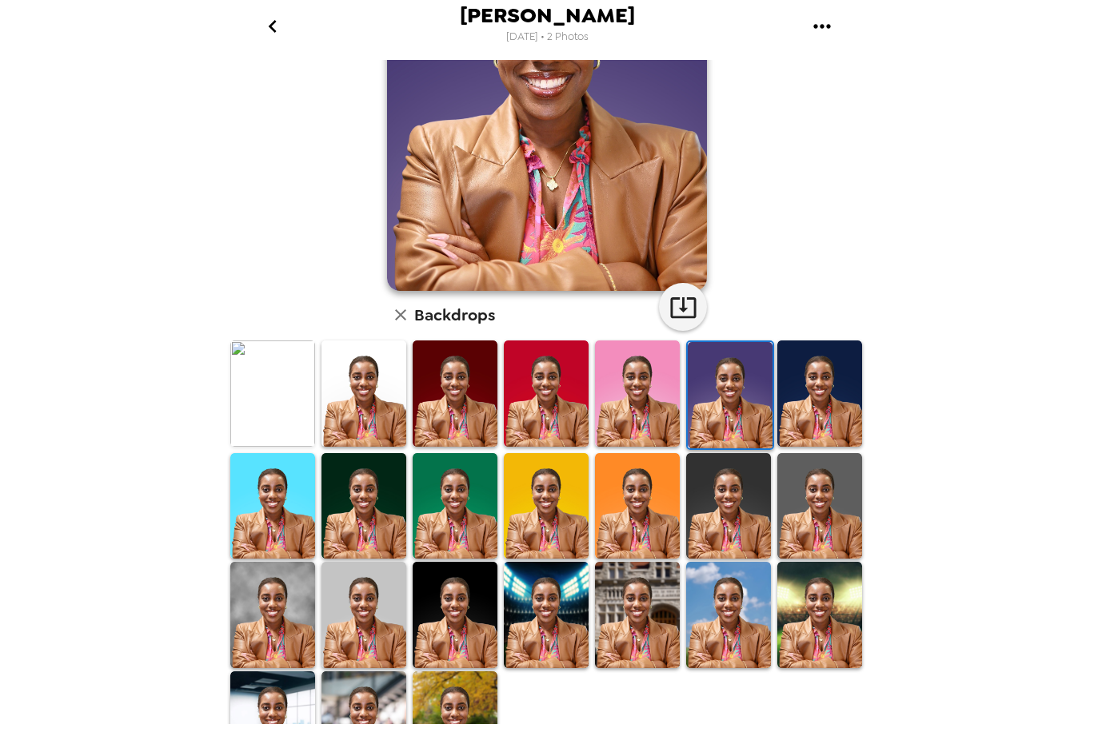
scroll to position [186, 0]
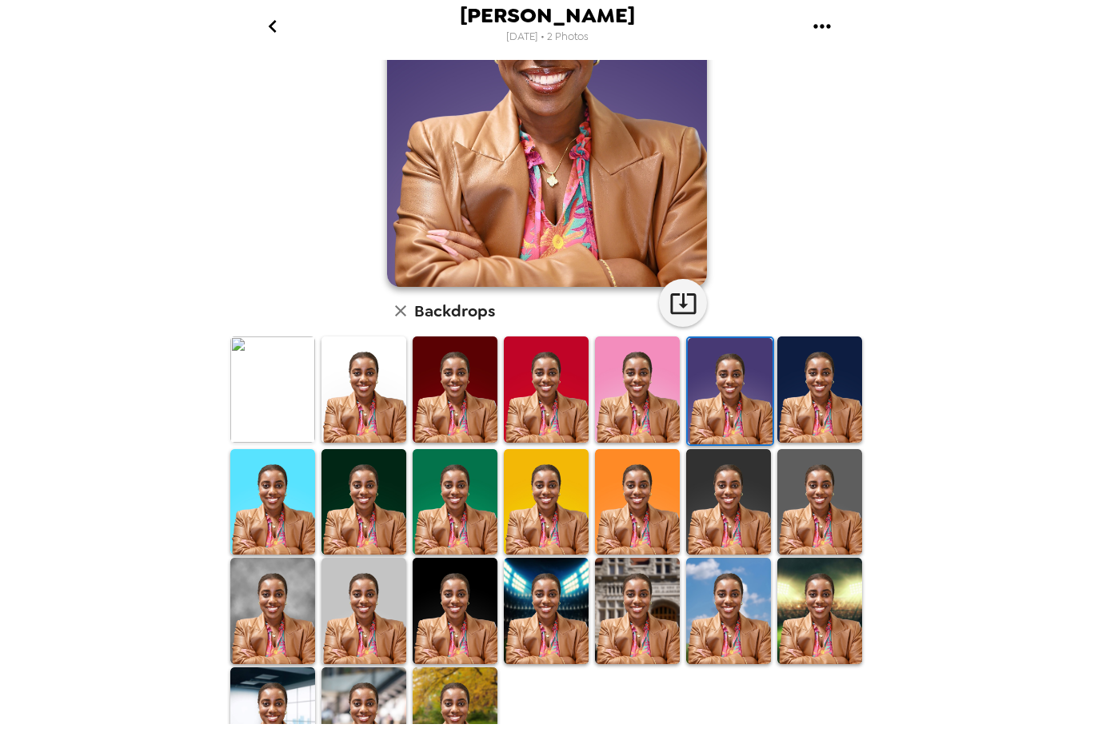
click at [622, 383] on img at bounding box center [637, 390] width 85 height 106
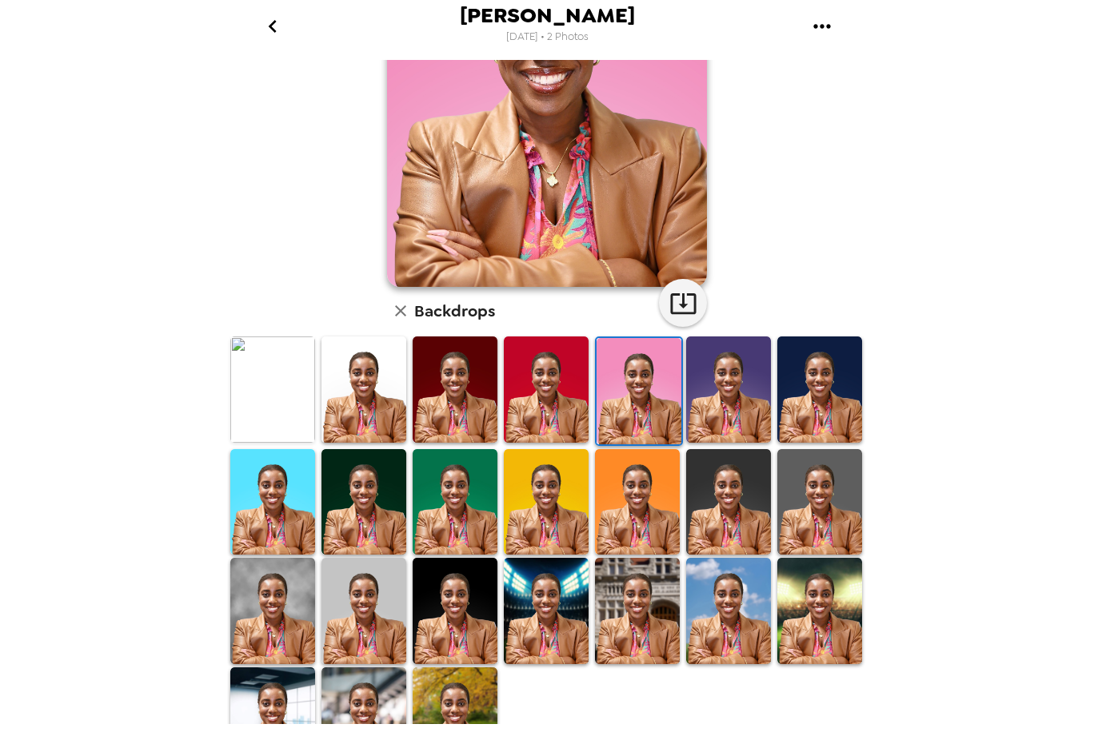
click at [626, 521] on div at bounding box center [550, 555] width 646 height 440
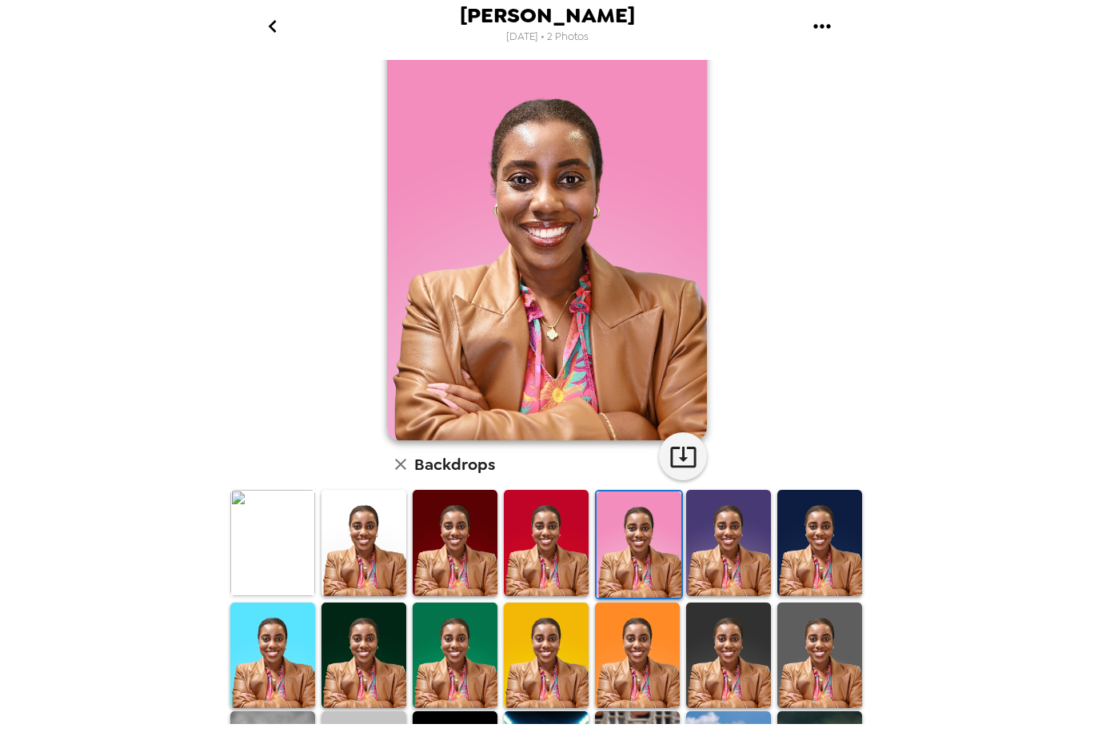
scroll to position [26, 0]
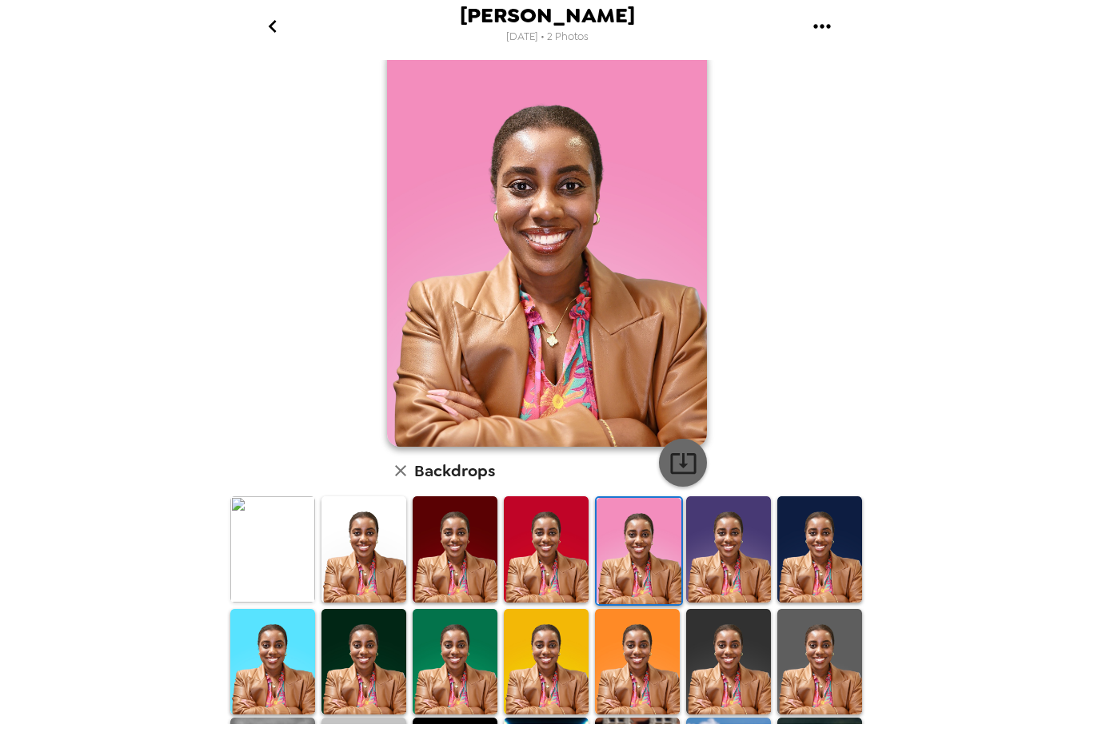
click at [671, 455] on icon "button" at bounding box center [683, 463] width 26 height 21
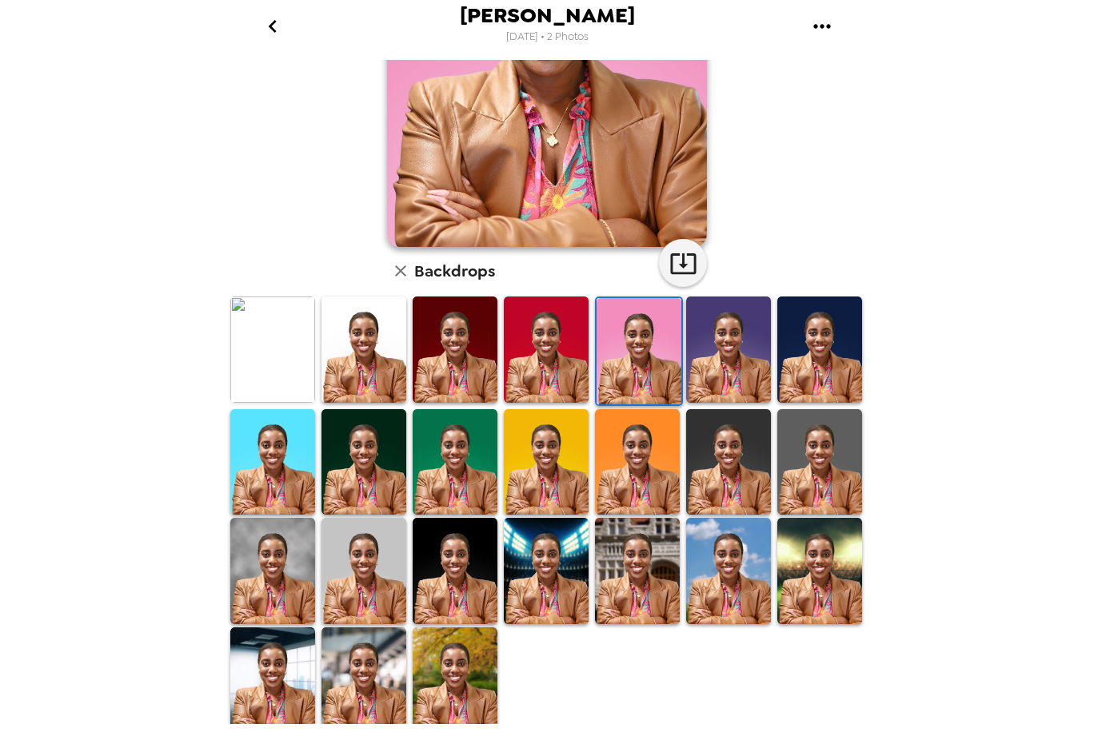
scroll to position [228, 0]
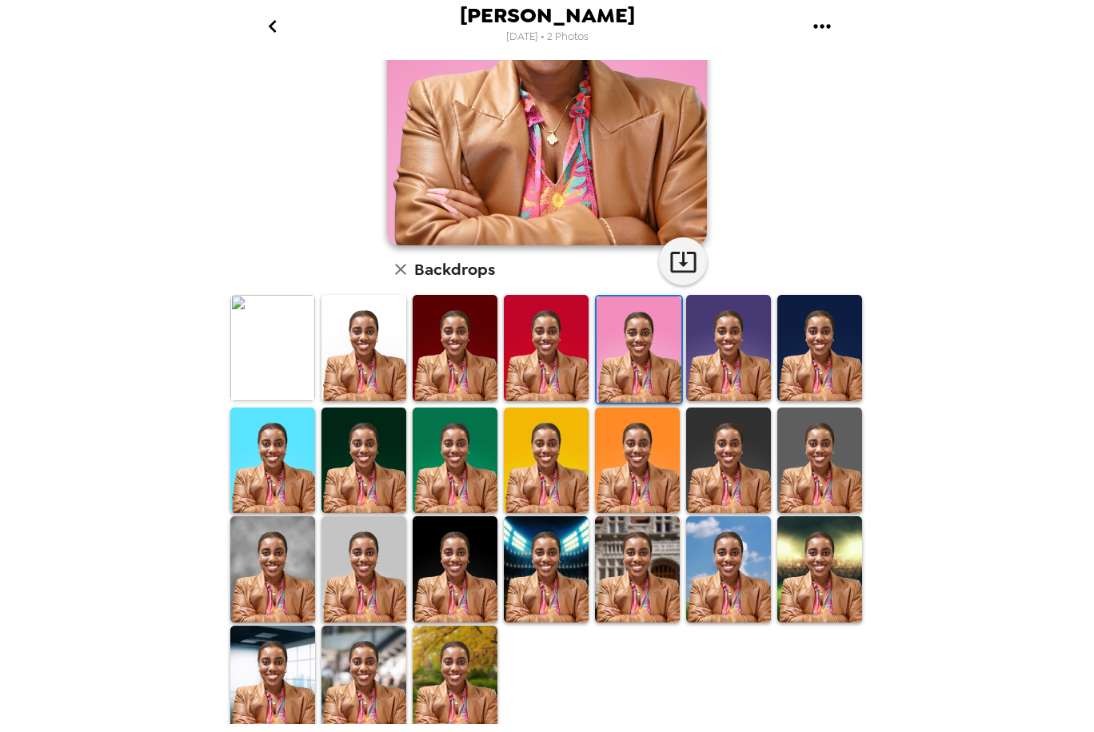
drag, startPoint x: 359, startPoint y: 690, endPoint x: 408, endPoint y: 648, distance: 64.7
click at [359, 690] on img at bounding box center [363, 679] width 85 height 106
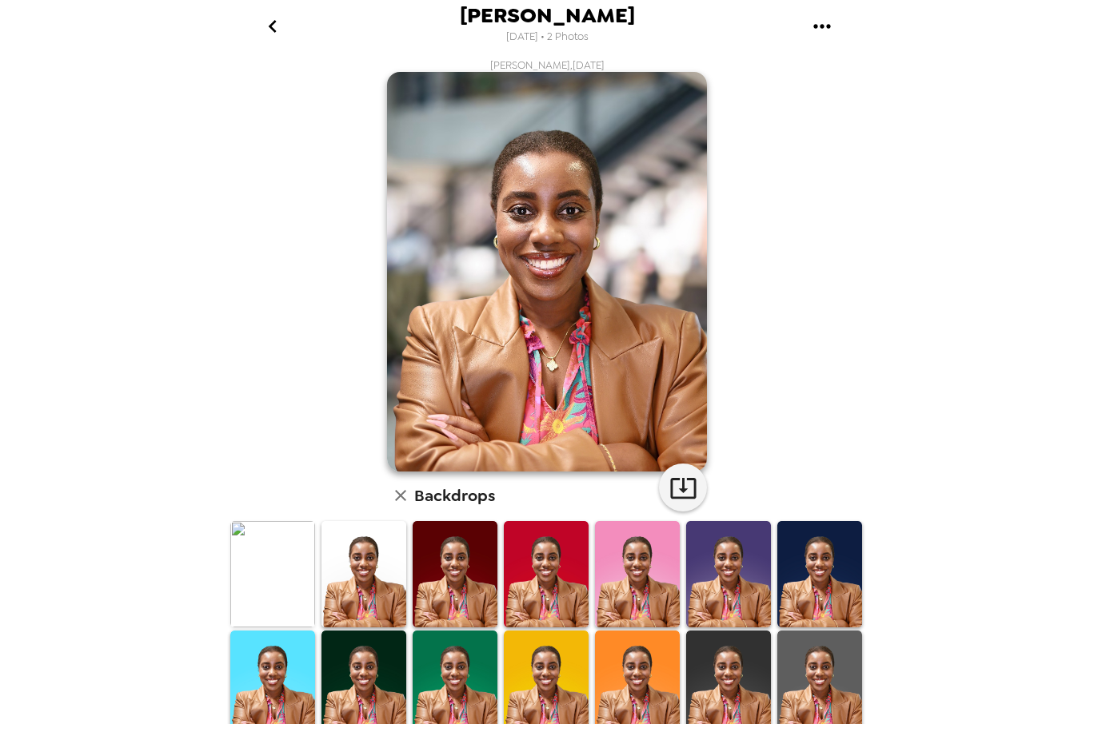
scroll to position [0, 0]
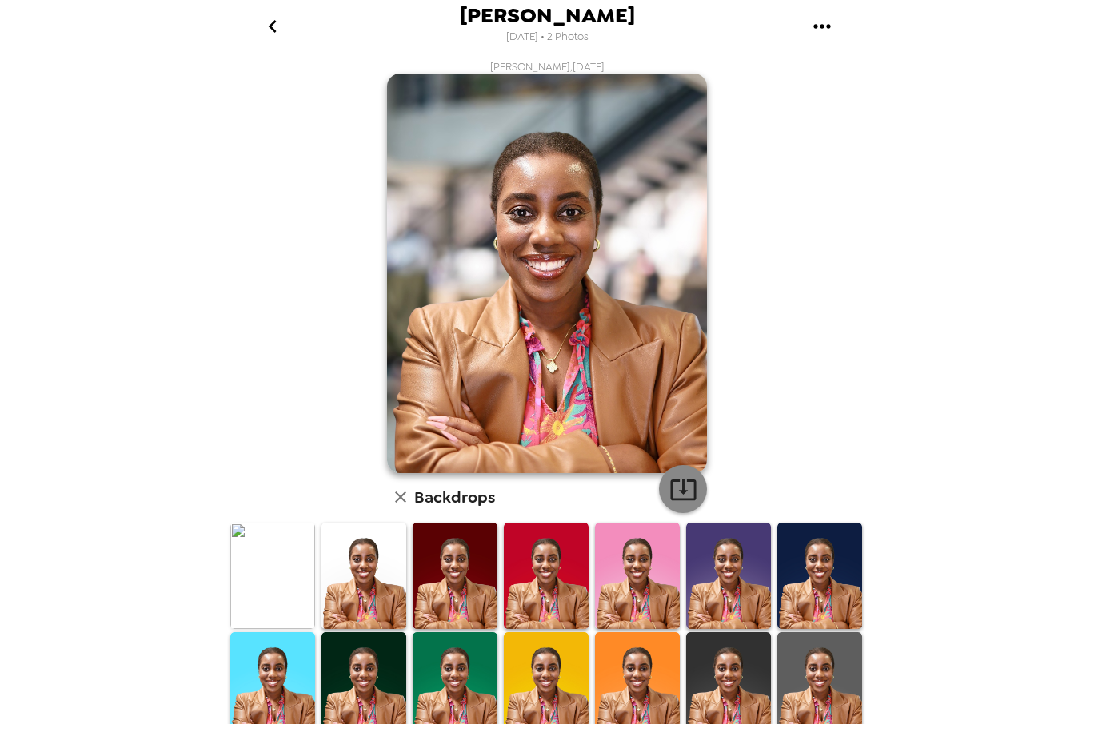
click at [686, 500] on icon "button" at bounding box center [683, 490] width 26 height 21
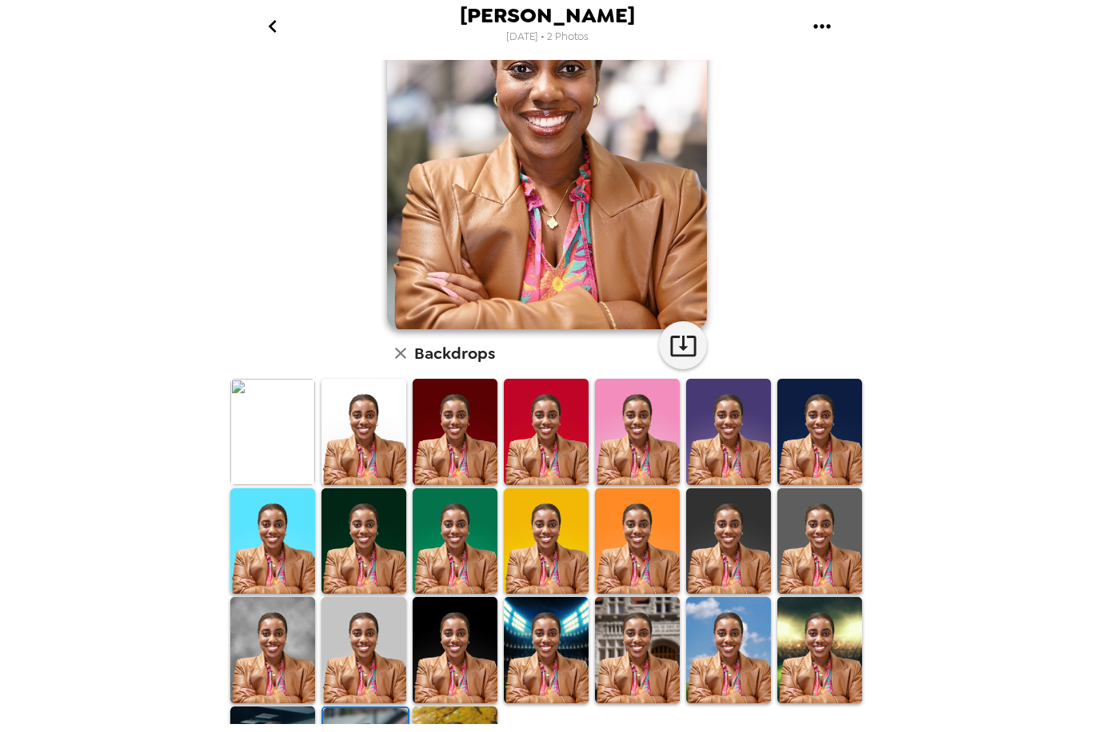
scroll to position [160, 0]
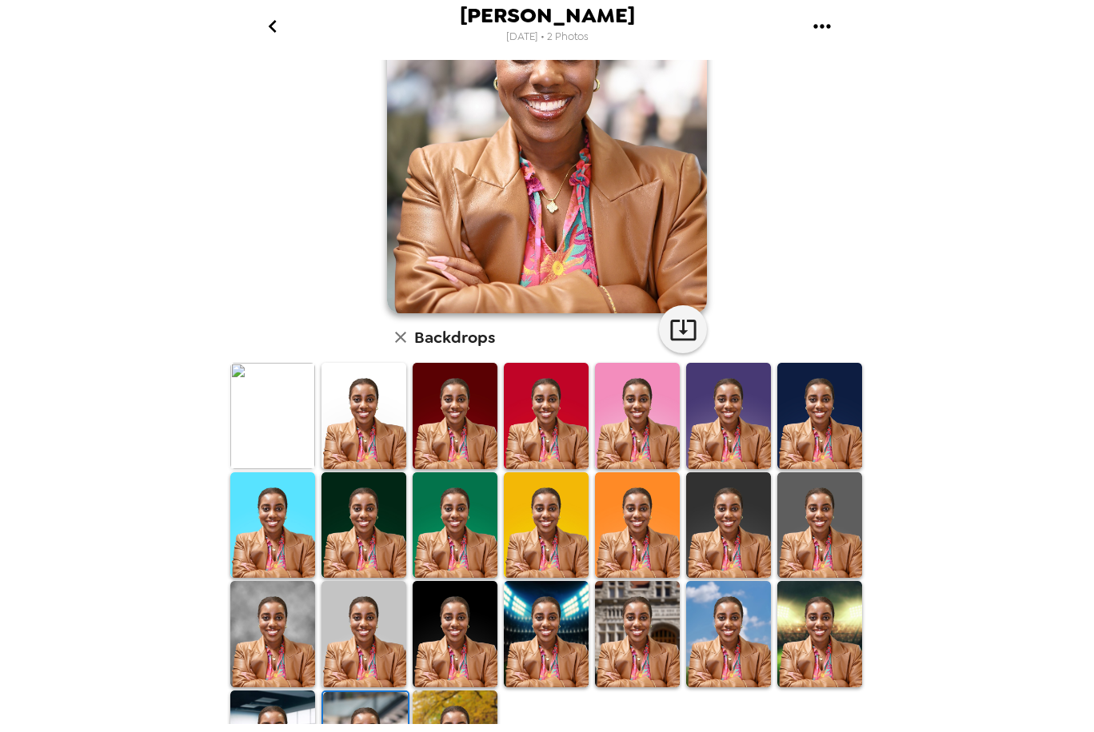
click at [232, 628] on img at bounding box center [272, 634] width 85 height 106
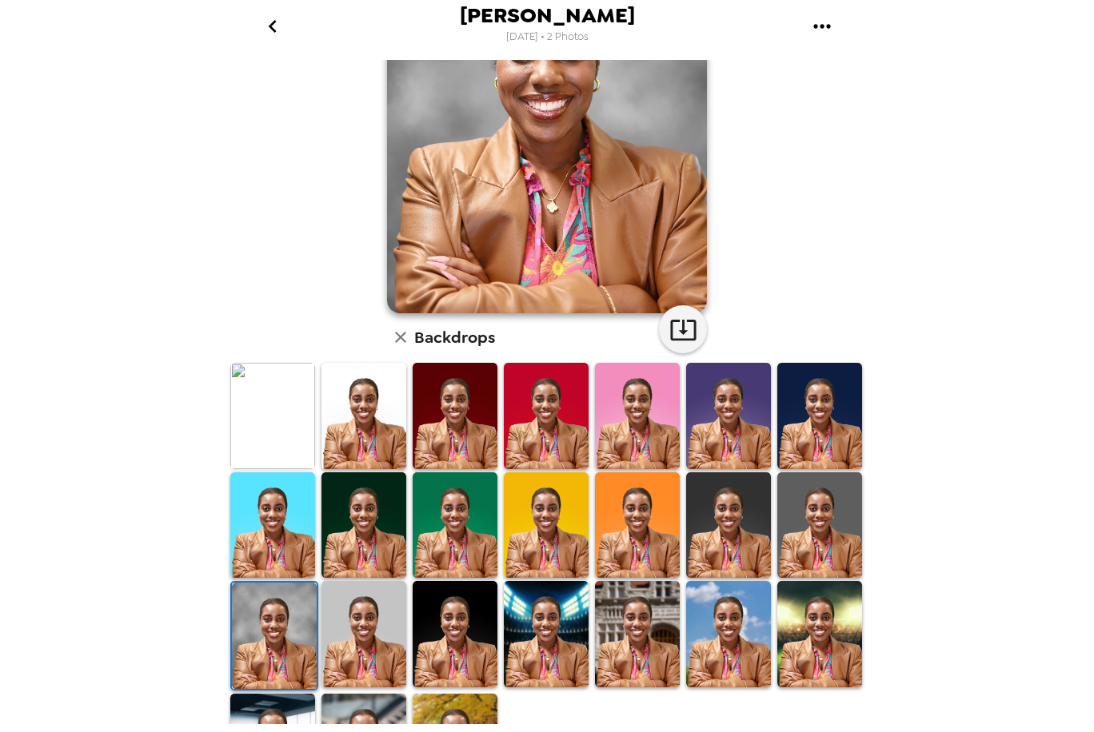
click at [284, 578] on img at bounding box center [272, 525] width 85 height 106
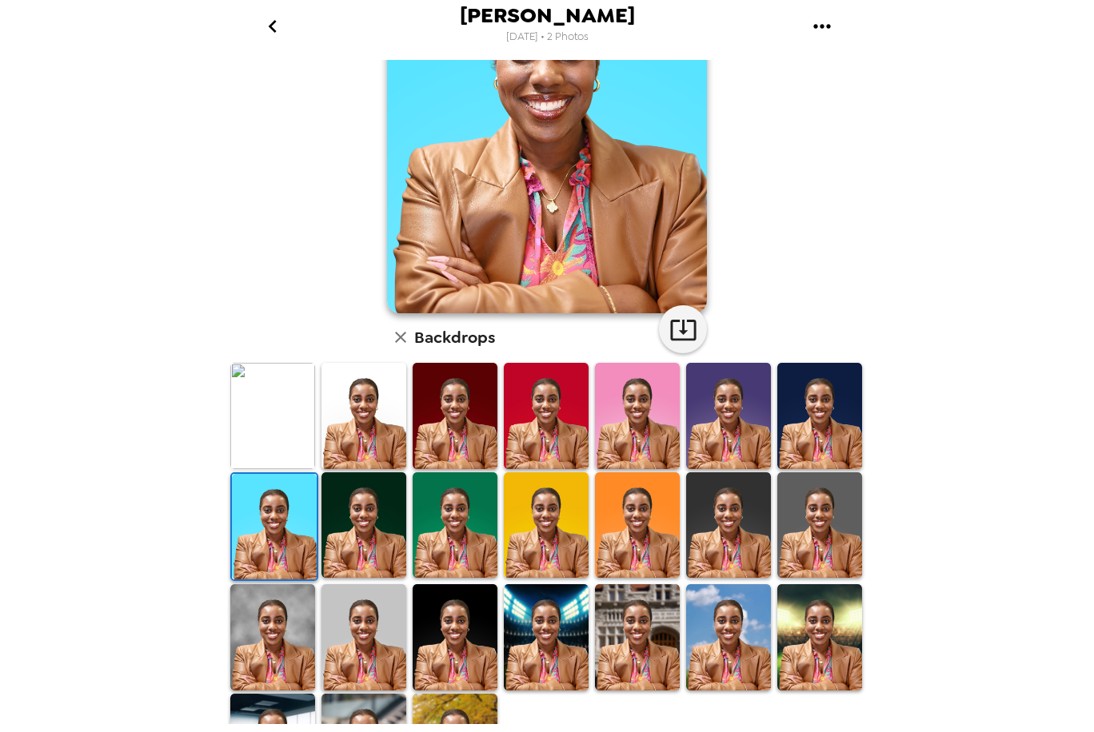
scroll to position [0, 0]
